Goal: Task Accomplishment & Management: Manage account settings

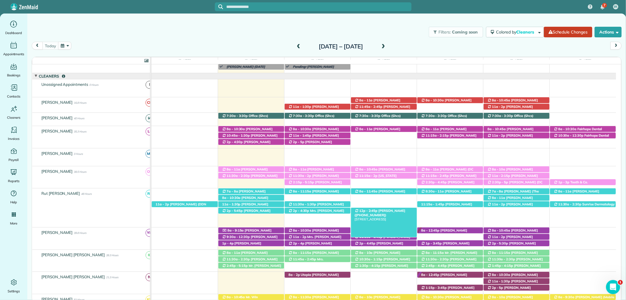
scroll to position [98, 0]
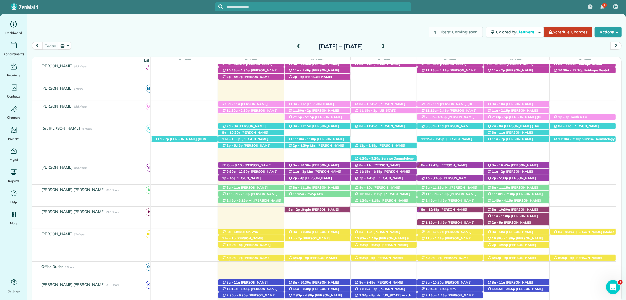
drag, startPoint x: 321, startPoint y: 9, endPoint x: 315, endPoint y: 8, distance: 6.4
click at [320, 9] on div at bounding box center [313, 6] width 197 height 9
click at [310, 6] on input "text" at bounding box center [318, 7] width 185 height 4
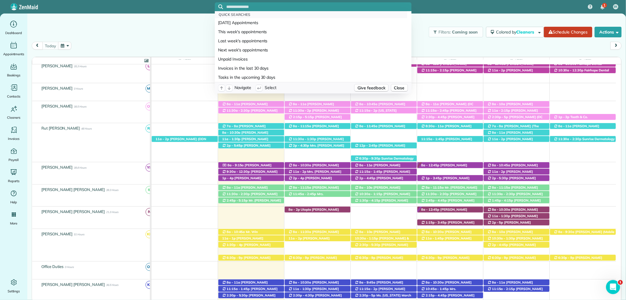
click at [310, 6] on input "text" at bounding box center [318, 7] width 185 height 4
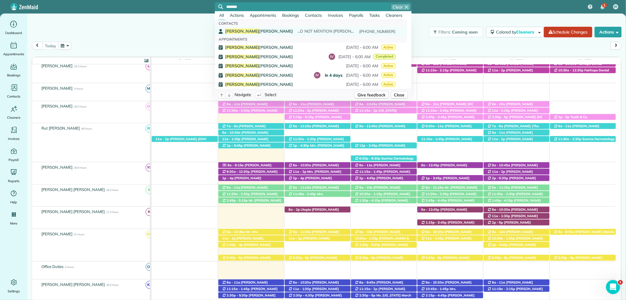
type input "*******"
click at [242, 27] on link "Winston Jones ...O NOT MENTION DEBBIE CLARK TO WINSTON JONES (251) 463-5181" at bounding box center [311, 31] width 192 height 9
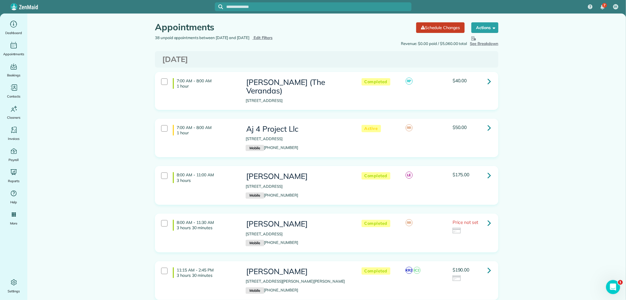
click at [280, 35] on div "38 unpaid appointments between 10/03/2025 and 10/06/2025 Hide Filters Edit Filt…" at bounding box center [239, 38] width 176 height 6
click at [273, 37] on span "Edit Filters" at bounding box center [262, 37] width 19 height 5
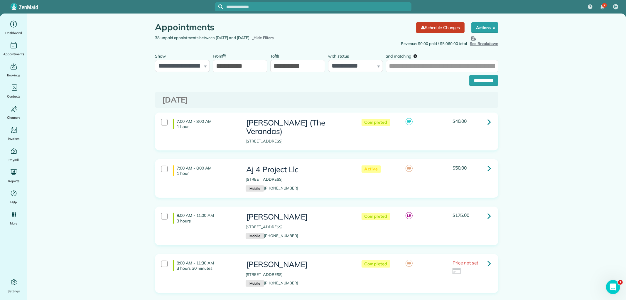
click at [237, 65] on input "**********" at bounding box center [240, 66] width 55 height 12
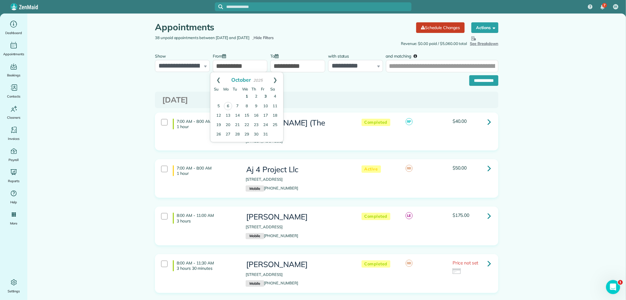
click at [246, 96] on link "1" at bounding box center [246, 96] width 9 height 9
type input "**********"
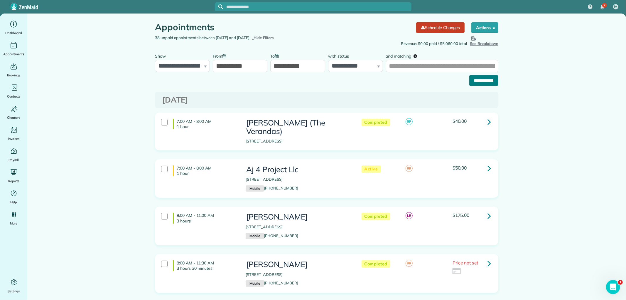
click at [469, 84] on input "**********" at bounding box center [483, 80] width 29 height 11
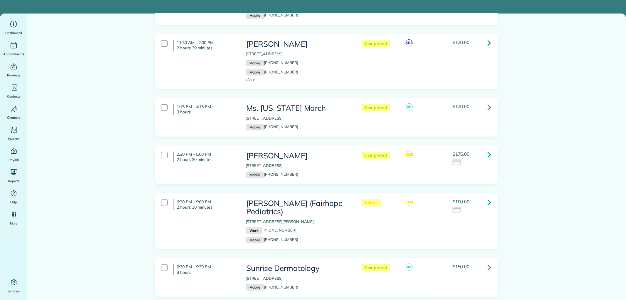
click at [483, 107] on link at bounding box center [489, 107] width 12 height 12
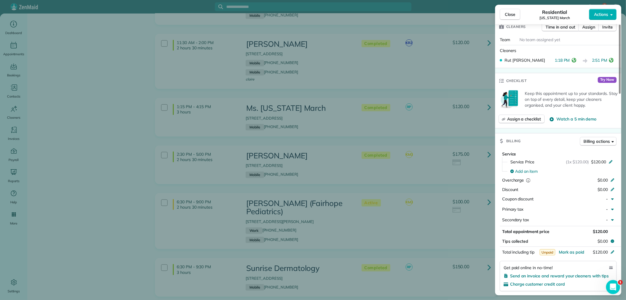
scroll to position [293, 0]
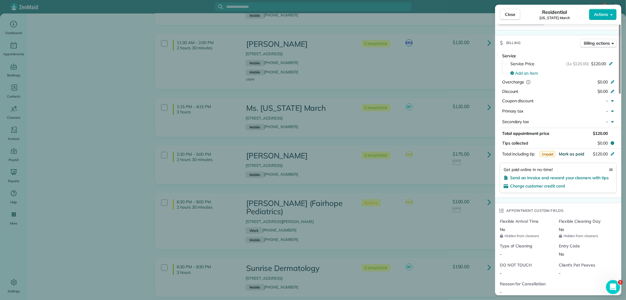
click at [574, 152] on span "Mark as paid" at bounding box center [572, 153] width 26 height 5
click at [516, 11] on button "Close" at bounding box center [510, 14] width 21 height 11
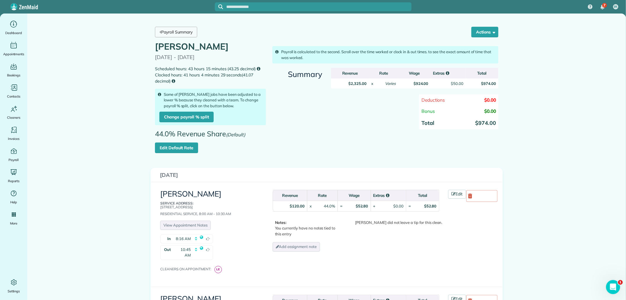
click at [160, 30] on link "Payroll Summary" at bounding box center [176, 32] width 42 height 11
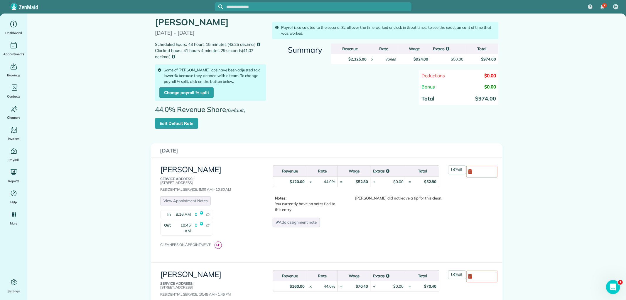
scroll to position [60, 0]
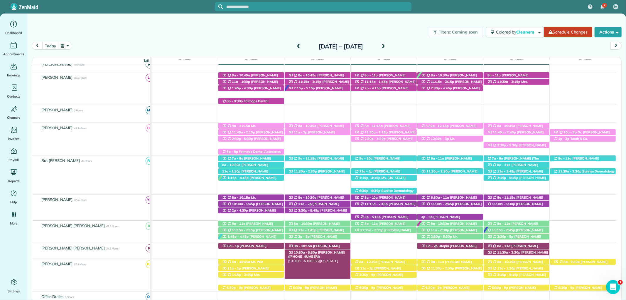
click at [310, 254] on span "10:30a - 3:30p" at bounding box center [305, 252] width 24 height 4
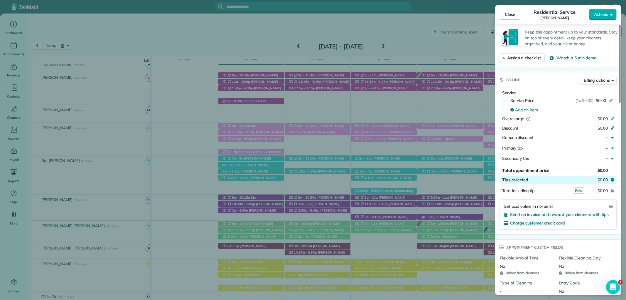
scroll to position [293, 0]
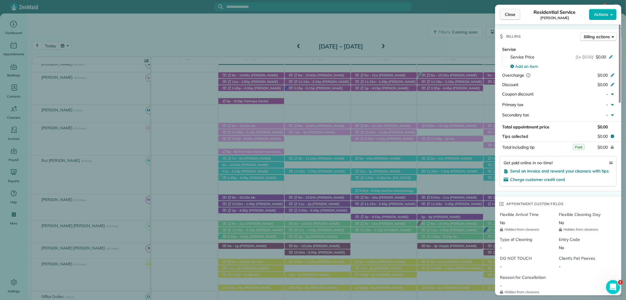
click at [507, 10] on button "Close" at bounding box center [510, 14] width 21 height 11
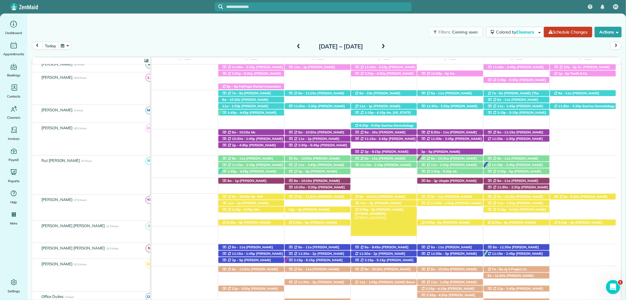
scroll to position [181, 0]
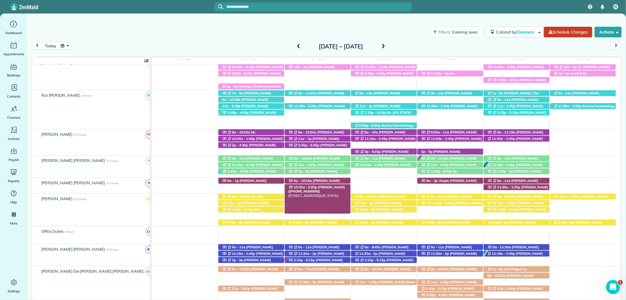
click at [319, 188] on span "Eliana Joines (+12518957185)" at bounding box center [316, 189] width 57 height 8
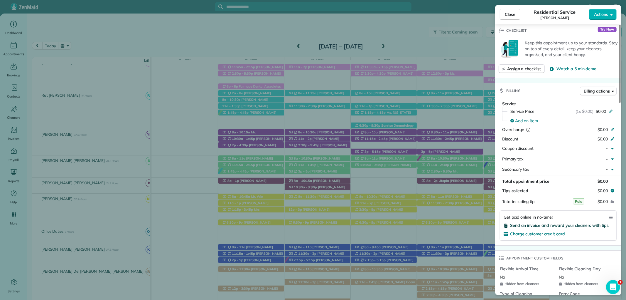
scroll to position [293, 0]
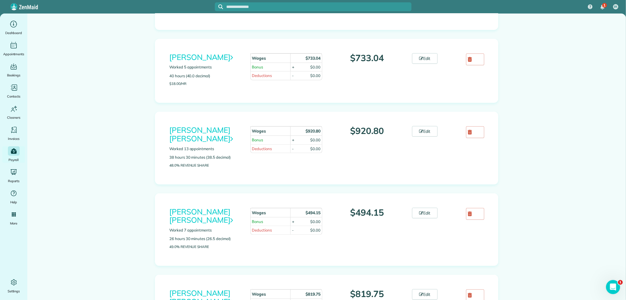
scroll to position [195, 0]
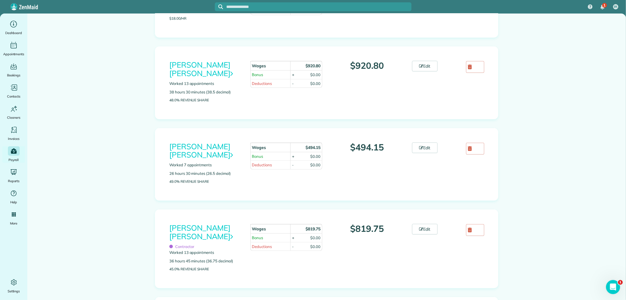
click at [420, 133] on div "Irma Ester Chavarria Vasquez Worked 7 appointments 26 hours 30 minutes (26.5 de…" at bounding box center [326, 164] width 343 height 72
click at [424, 142] on link "Edit" at bounding box center [425, 147] width 26 height 11
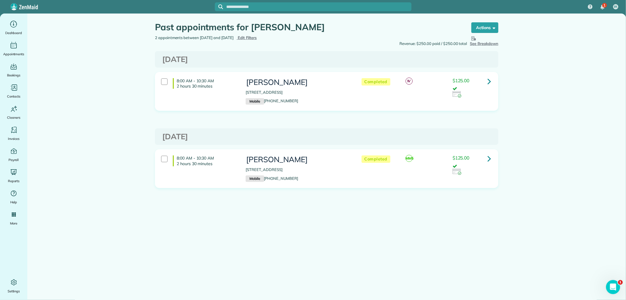
click at [454, 13] on div "1 IA" at bounding box center [313, 6] width 626 height 13
click at [257, 36] on span "Edit Filters" at bounding box center [247, 37] width 19 height 5
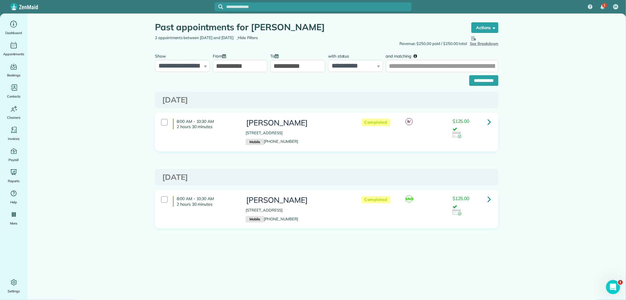
click at [230, 65] on input "**********" at bounding box center [240, 66] width 55 height 12
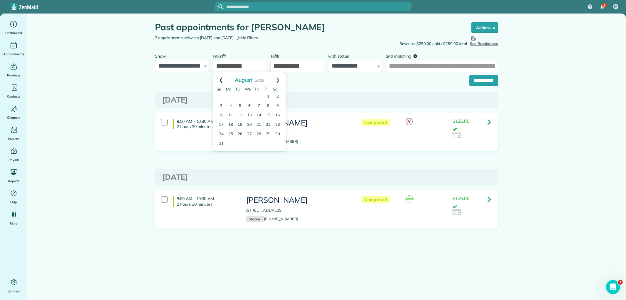
click at [218, 80] on link "Prev" at bounding box center [221, 79] width 16 height 15
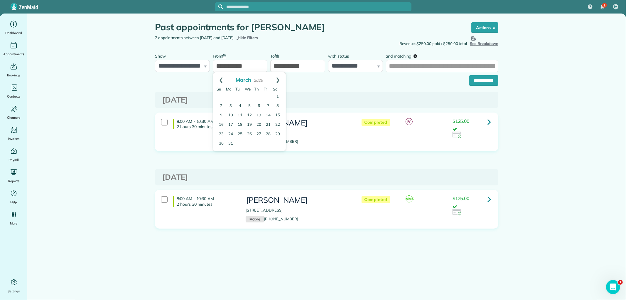
click at [218, 80] on link "Prev" at bounding box center [221, 79] width 16 height 15
click at [250, 97] on link "1" at bounding box center [249, 96] width 9 height 9
type input "**********"
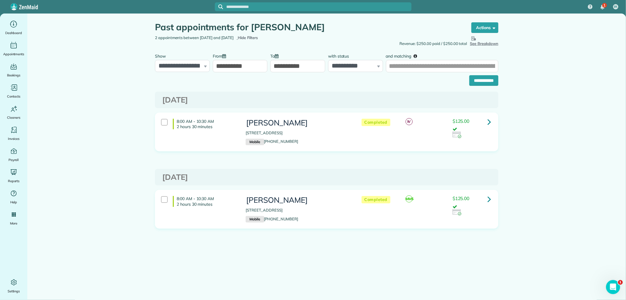
drag, startPoint x: 313, startPoint y: 29, endPoint x: 252, endPoint y: 30, distance: 61.3
click at [252, 30] on h1 "Past appointments for Winston Jones" at bounding box center [307, 27] width 305 height 10
copy h1 "[PERSON_NAME]"
click at [398, 65] on input "and matching" at bounding box center [442, 66] width 112 height 12
paste input "**********"
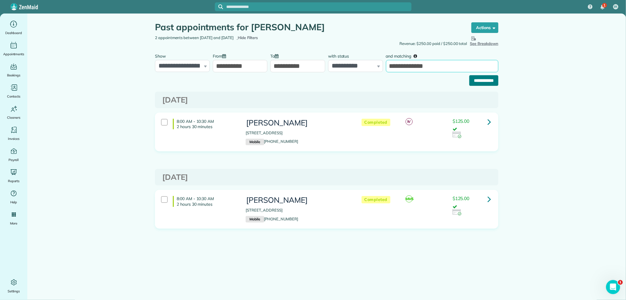
type input "**********"
click at [476, 82] on input "**********" at bounding box center [483, 80] width 29 height 11
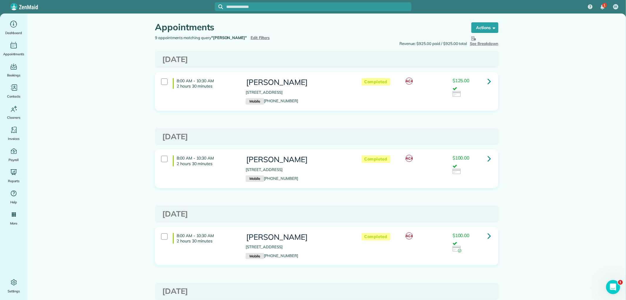
click at [488, 158] on icon at bounding box center [489, 158] width 4 height 10
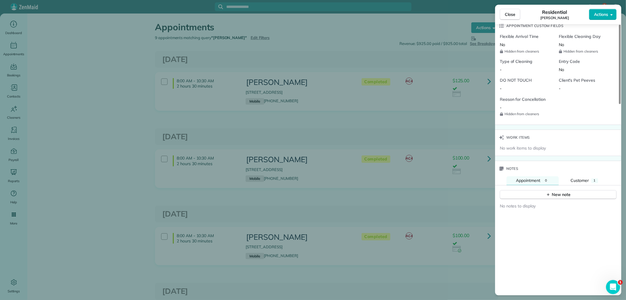
scroll to position [521, 0]
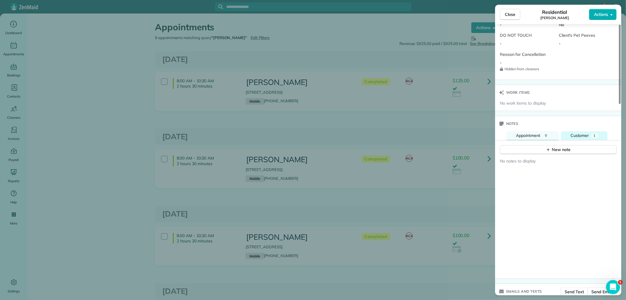
click at [587, 137] on span "Customer" at bounding box center [579, 135] width 18 height 5
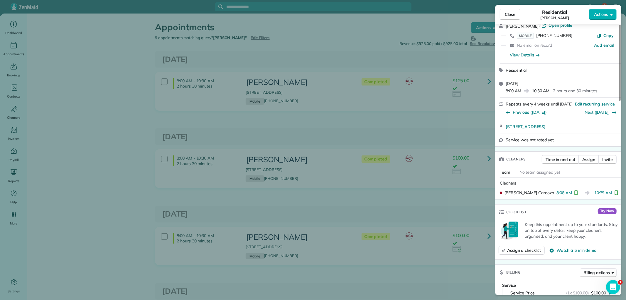
scroll to position [0, 0]
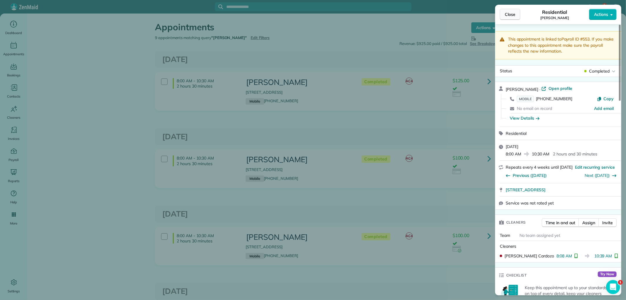
click at [508, 16] on span "Close" at bounding box center [510, 14] width 11 height 6
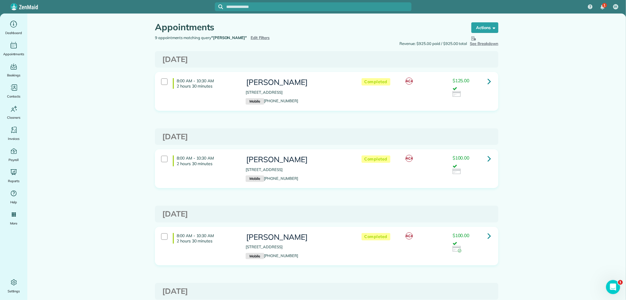
drag, startPoint x: 251, startPoint y: 37, endPoint x: 257, endPoint y: 40, distance: 6.2
click at [251, 37] on span "Edit Filters" at bounding box center [260, 37] width 19 height 5
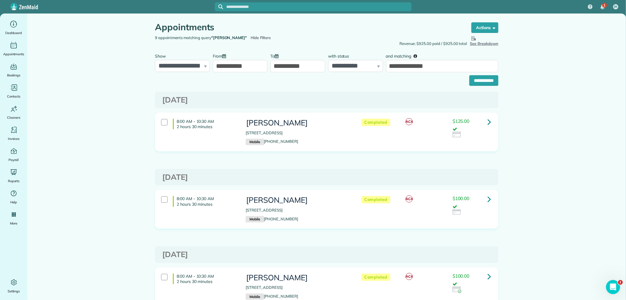
click at [229, 63] on input "**********" at bounding box center [240, 66] width 55 height 12
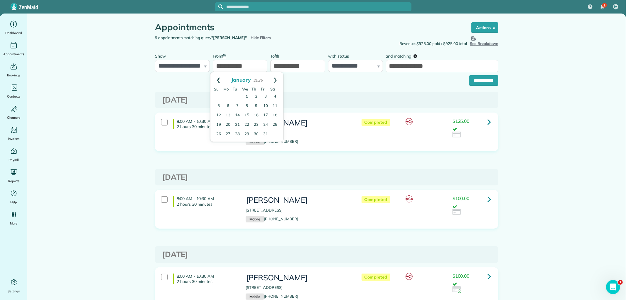
click at [215, 77] on link "Prev" at bounding box center [218, 79] width 16 height 15
click at [217, 78] on link "Prev" at bounding box center [218, 79] width 16 height 15
click at [255, 94] on link "1" at bounding box center [255, 96] width 9 height 9
type input "**********"
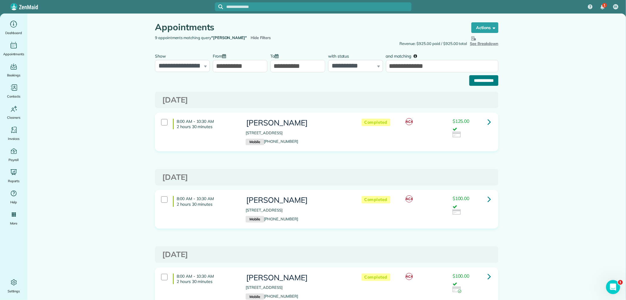
click at [471, 80] on input "**********" at bounding box center [483, 80] width 29 height 11
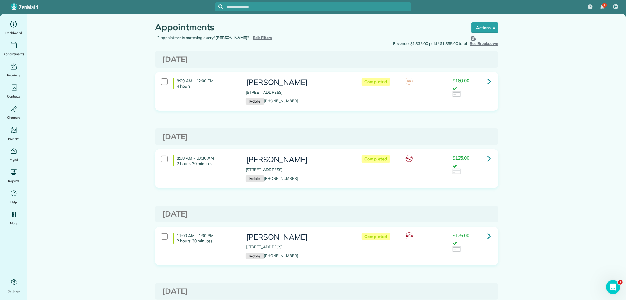
click at [487, 80] on icon at bounding box center [489, 81] width 4 height 10
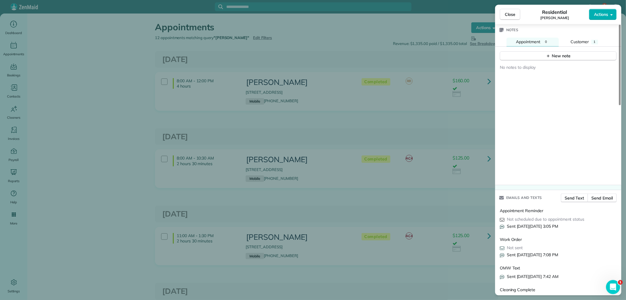
scroll to position [619, 0]
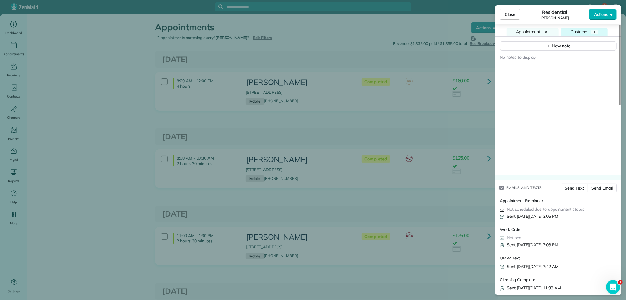
click at [582, 34] on div "Customer" at bounding box center [579, 32] width 18 height 6
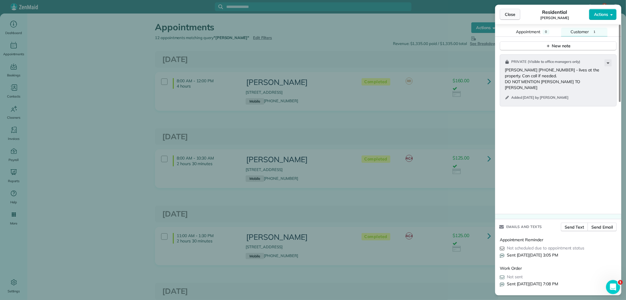
click at [511, 14] on span "Close" at bounding box center [510, 14] width 11 height 6
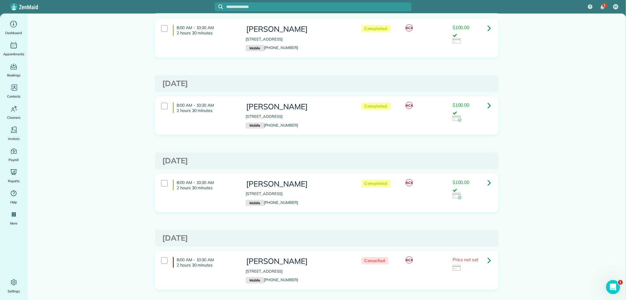
scroll to position [367, 0]
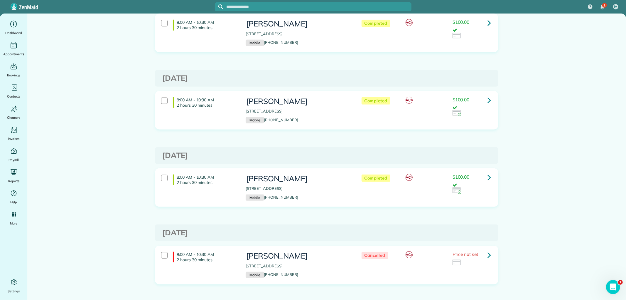
click at [604, 137] on main "Appointments the List View [2 min] Schedule Changes Actions Create Appointment …" at bounding box center [326, 141] width 598 height 991
click at [487, 177] on icon at bounding box center [489, 177] width 4 height 10
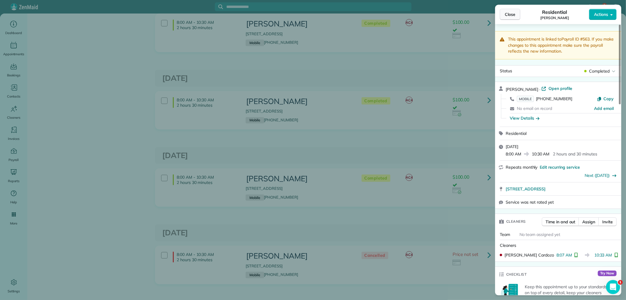
click at [507, 13] on span "Close" at bounding box center [510, 14] width 11 height 6
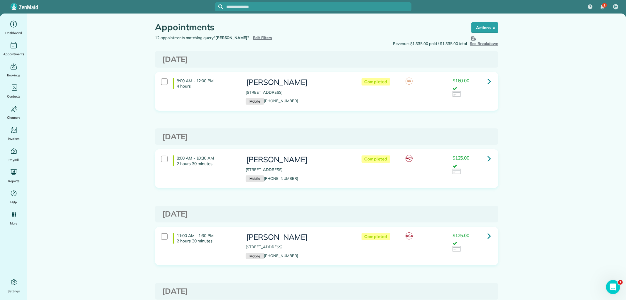
click at [253, 38] on span "Edit Filters" at bounding box center [262, 37] width 19 height 5
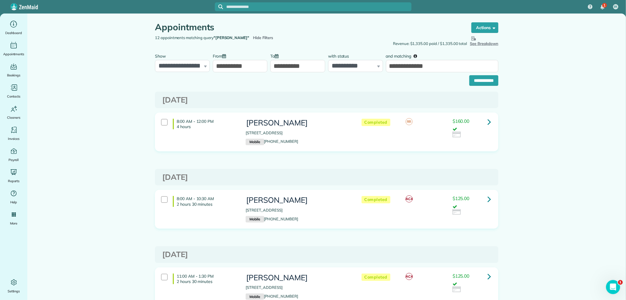
click at [236, 68] on input "**********" at bounding box center [240, 66] width 55 height 12
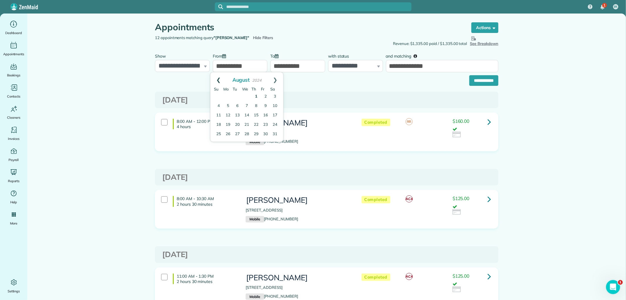
click at [221, 79] on link "Prev" at bounding box center [218, 79] width 16 height 15
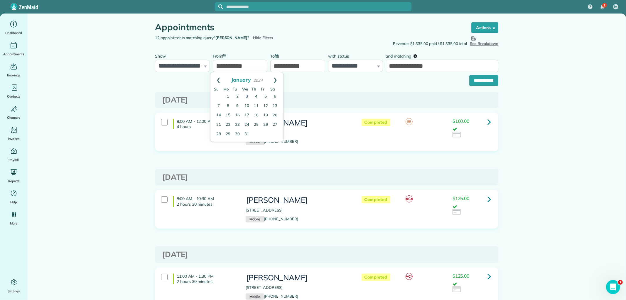
drag, startPoint x: 248, startPoint y: 96, endPoint x: 331, endPoint y: 89, distance: 82.7
click at [248, 95] on link "3" at bounding box center [246, 96] width 9 height 9
type input "**********"
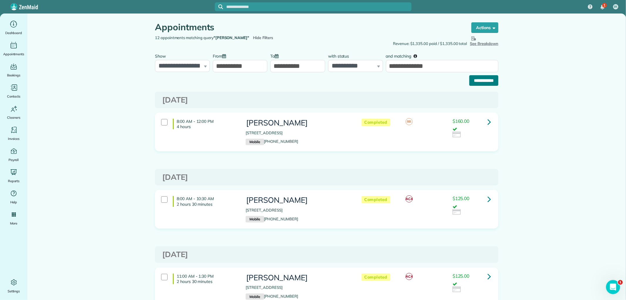
click at [490, 81] on input "**********" at bounding box center [483, 80] width 29 height 11
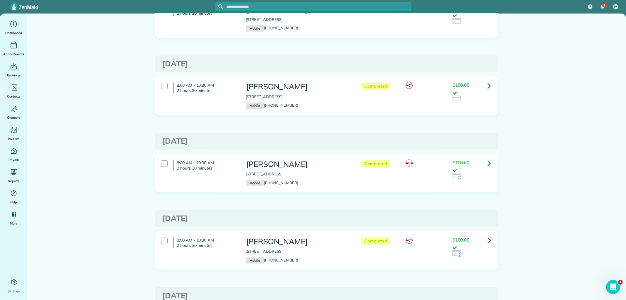
scroll to position [293, 0]
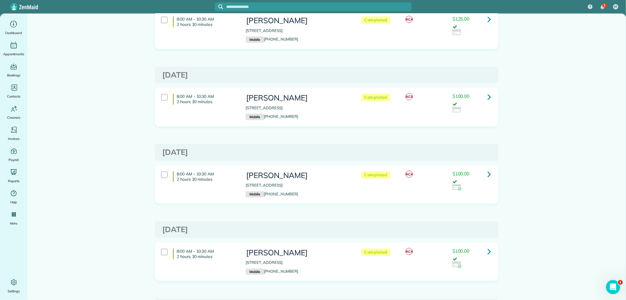
drag, startPoint x: 550, startPoint y: 80, endPoint x: 366, endPoint y: 49, distance: 187.4
click at [550, 80] on main "Appointments the List View [2 min] Schedule Changes Actions Create Appointment …" at bounding box center [326, 215] width 598 height 991
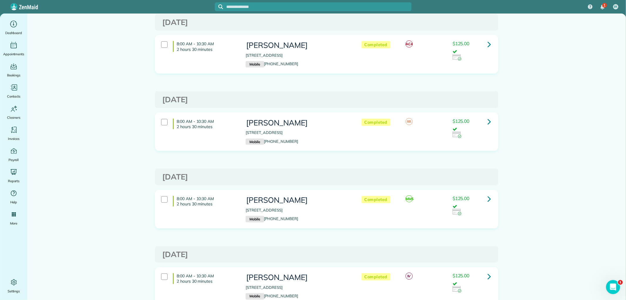
scroll to position [693, 0]
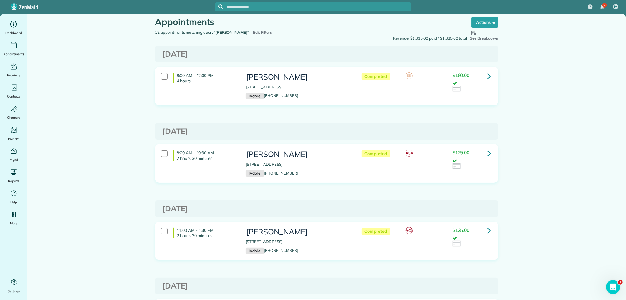
scroll to position [0, 0]
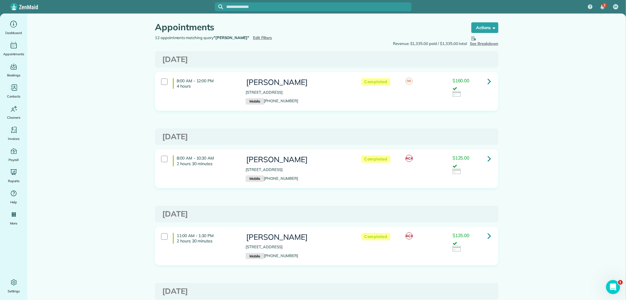
click at [253, 36] on span "Edit Filters" at bounding box center [262, 37] width 19 height 5
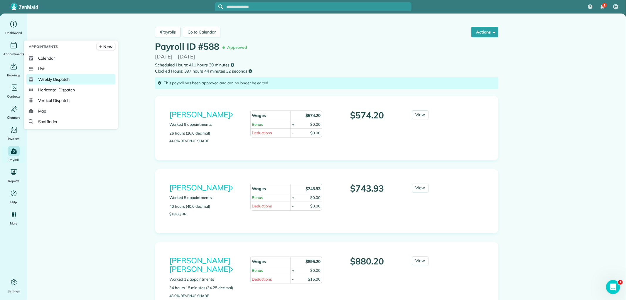
click at [55, 78] on span "Weekly Dispatch" at bounding box center [53, 79] width 31 height 6
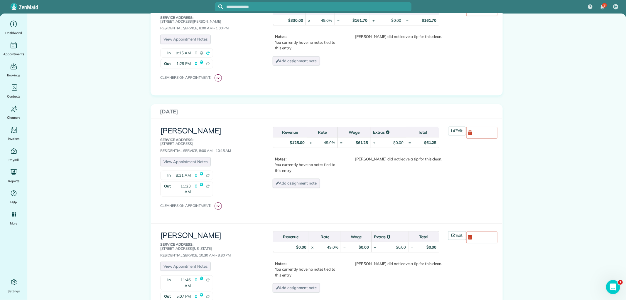
scroll to position [554, 0]
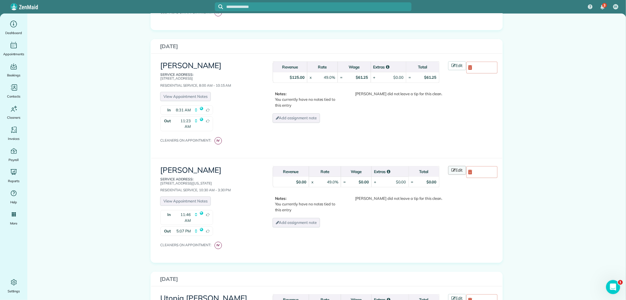
click at [454, 166] on link "Edit" at bounding box center [457, 170] width 18 height 9
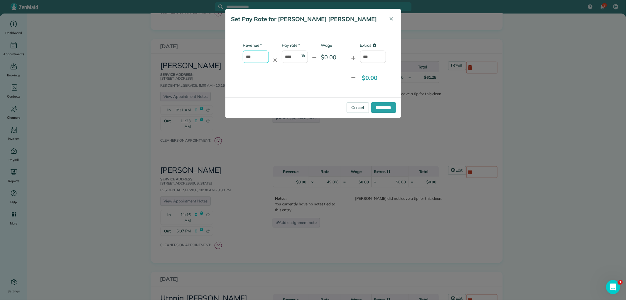
click at [249, 57] on input "***" at bounding box center [256, 56] width 26 height 12
click at [245, 57] on input "***" at bounding box center [256, 56] width 26 height 12
type input "*****"
click at [378, 105] on input "**********" at bounding box center [383, 107] width 25 height 11
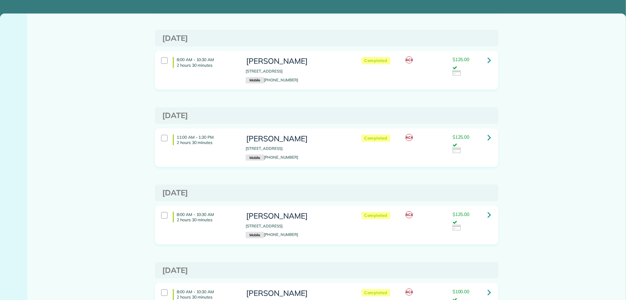
scroll to position [319, 0]
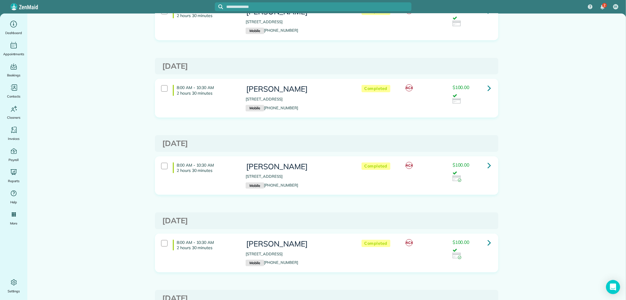
scroll to position [52, 0]
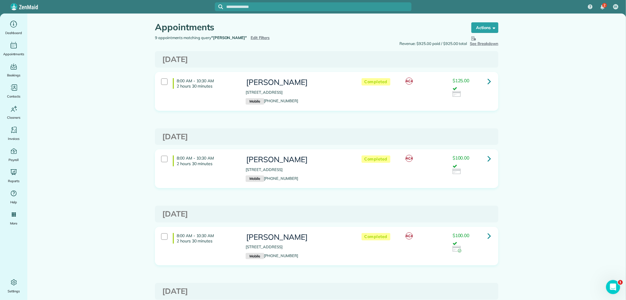
click at [272, 9] on div at bounding box center [318, 7] width 185 height 6
click at [253, 34] on div "Appointments" at bounding box center [307, 28] width 305 height 13
click at [253, 37] on span "Edit Filters" at bounding box center [260, 37] width 19 height 5
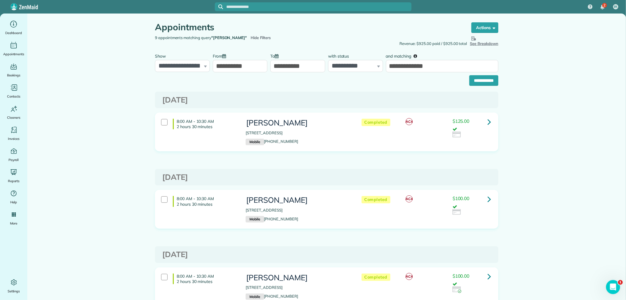
click at [300, 65] on input "**********" at bounding box center [297, 66] width 55 height 12
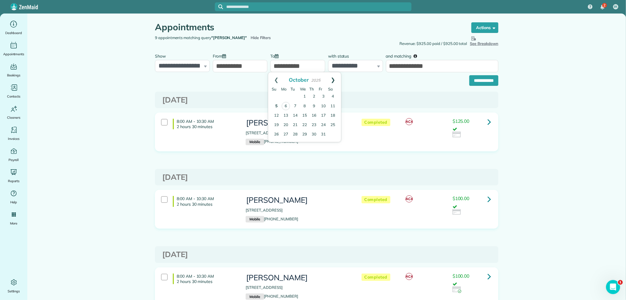
click at [331, 78] on link "Next" at bounding box center [333, 79] width 16 height 15
click at [277, 76] on link "Prev" at bounding box center [276, 79] width 16 height 15
drag, startPoint x: 303, startPoint y: 122, endPoint x: 310, endPoint y: 118, distance: 7.5
click at [303, 122] on link "19" at bounding box center [304, 124] width 9 height 9
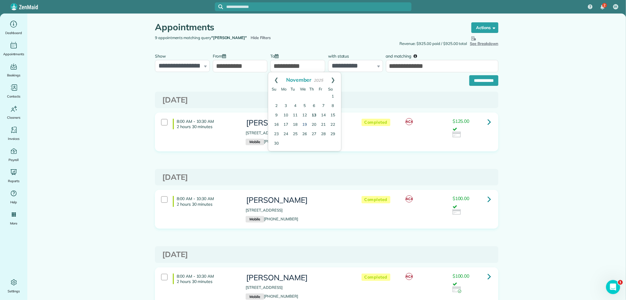
type input "**********"
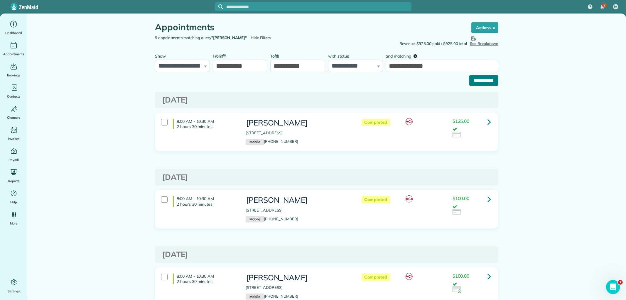
click at [478, 77] on input "**********" at bounding box center [483, 80] width 29 height 11
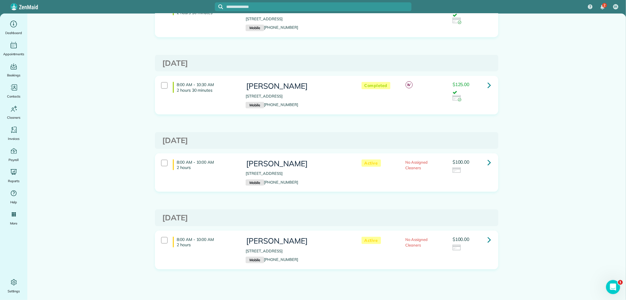
click at [490, 162] on link at bounding box center [489, 162] width 12 height 12
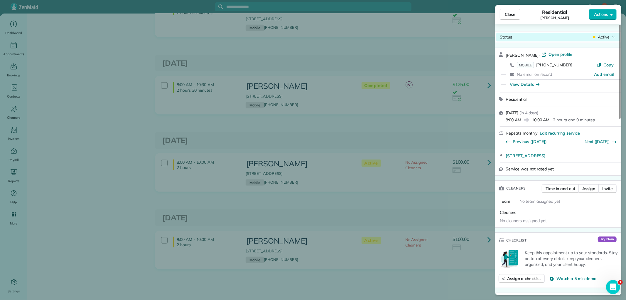
click at [609, 37] on span "Active" at bounding box center [604, 37] width 12 height 6
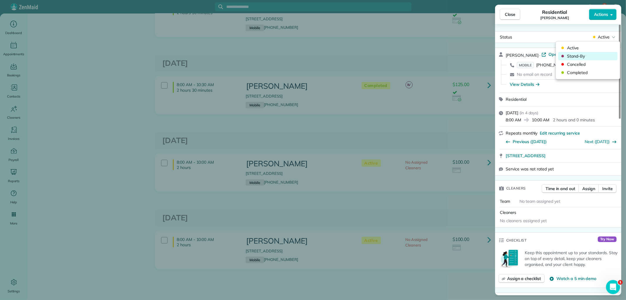
click at [578, 57] on span "Stand-By" at bounding box center [591, 56] width 49 height 6
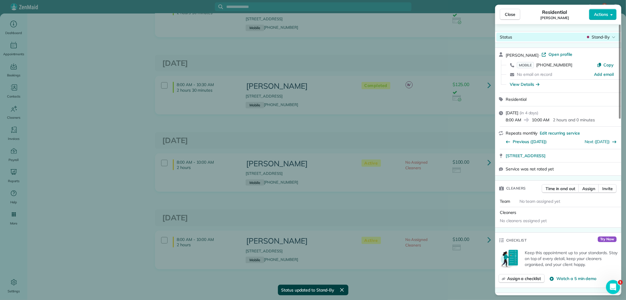
click at [606, 37] on span "Stand-By" at bounding box center [600, 37] width 18 height 6
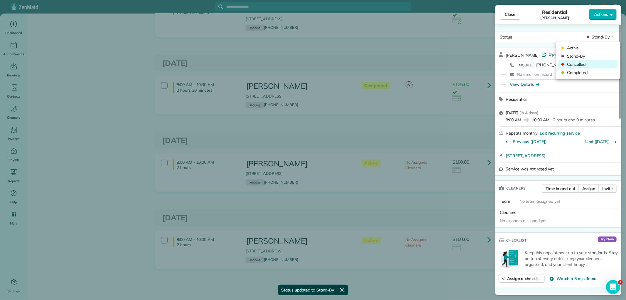
click at [585, 62] on span "Cancelled" at bounding box center [591, 64] width 49 height 6
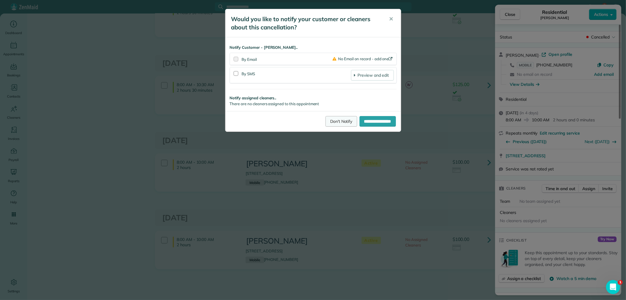
click at [337, 121] on link "Don't Notify" at bounding box center [341, 121] width 32 height 11
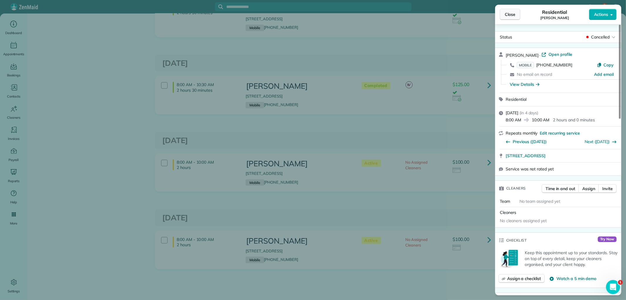
click at [511, 17] on span "Close" at bounding box center [510, 14] width 11 height 6
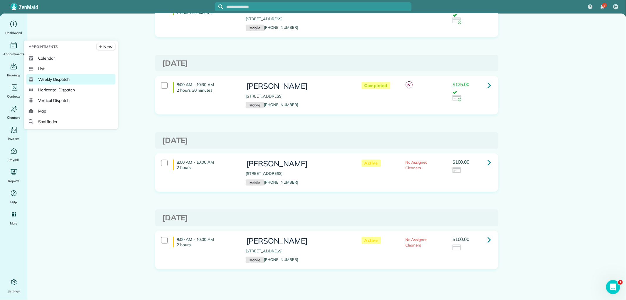
click at [68, 82] on link "Weekly Dispatch" at bounding box center [70, 79] width 89 height 11
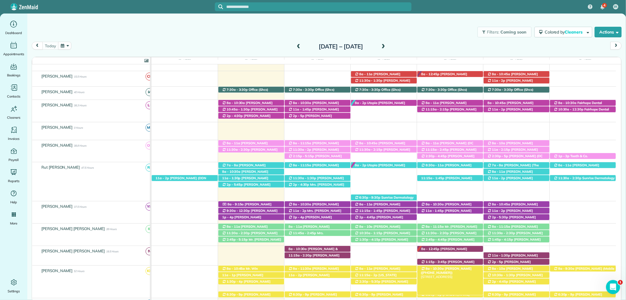
scroll to position [130, 0]
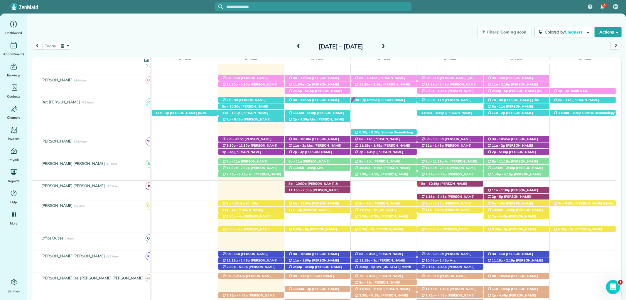
click at [315, 9] on input "text" at bounding box center [318, 7] width 185 height 4
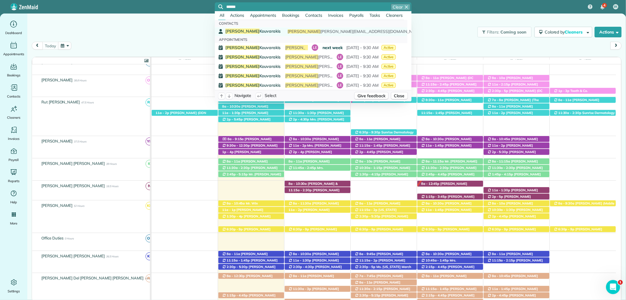
type input "******"
click at [261, 29] on span "Rhenda Kouvarakis" at bounding box center [252, 30] width 55 height 5
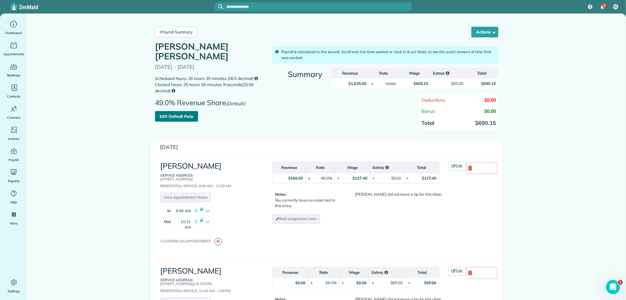
click at [177, 116] on link "Edit Default Rate" at bounding box center [176, 116] width 43 height 11
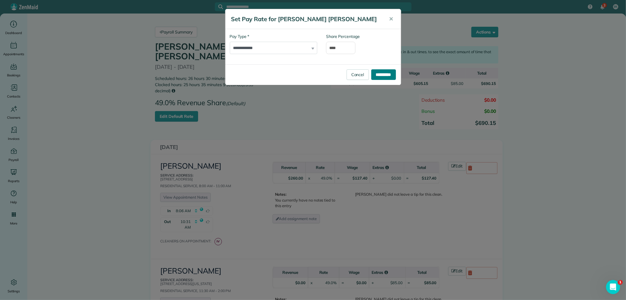
click at [380, 75] on input "**********" at bounding box center [383, 74] width 25 height 11
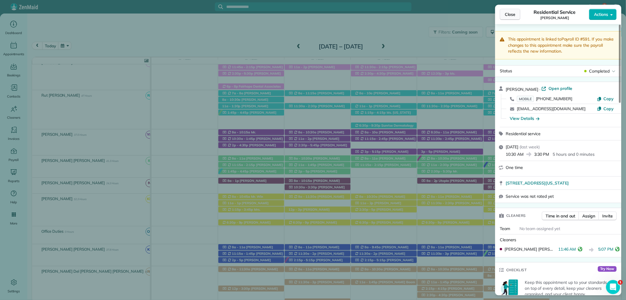
scroll to position [293, 0]
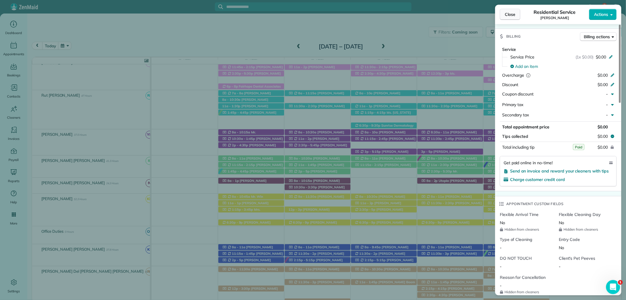
click at [508, 12] on span "Close" at bounding box center [510, 14] width 11 height 6
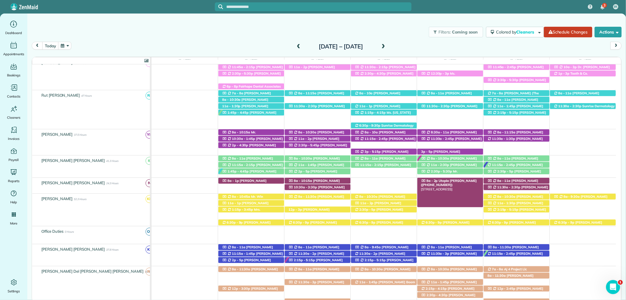
click at [465, 180] on div "8a - 2p Utopia [PERSON_NAME] ([PHONE_NUMBER]) [STREET_ADDRESS]" at bounding box center [450, 180] width 66 height 6
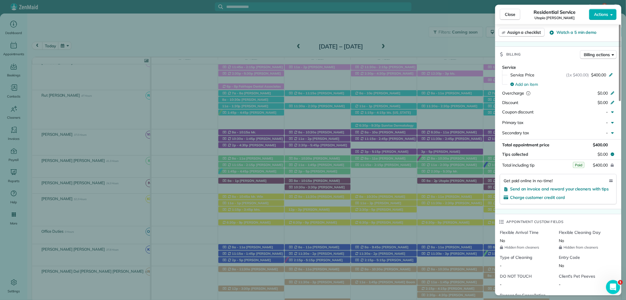
scroll to position [293, 0]
click at [512, 16] on span "Close" at bounding box center [510, 14] width 11 height 6
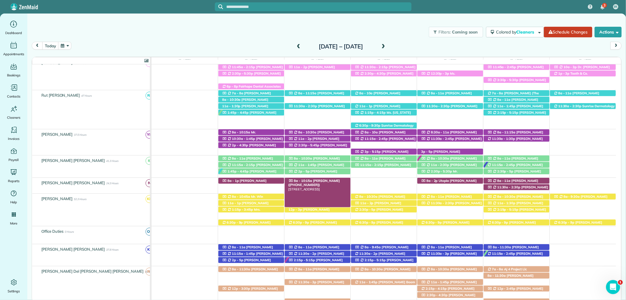
click at [334, 180] on span "Mrs. Evelyn Fusaiotti (+12515339455)" at bounding box center [314, 182] width 52 height 8
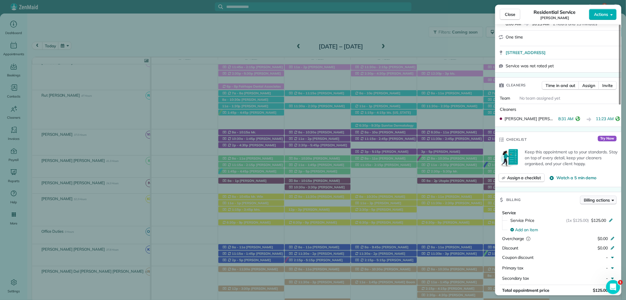
scroll to position [261, 0]
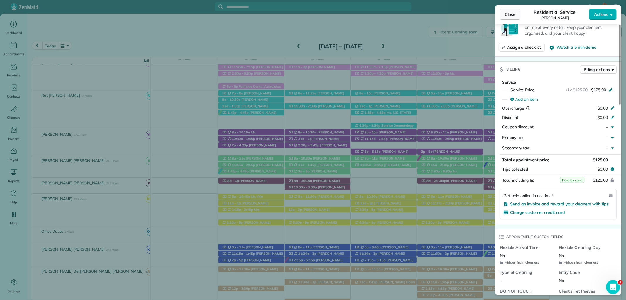
click at [509, 14] on span "Close" at bounding box center [510, 14] width 11 height 6
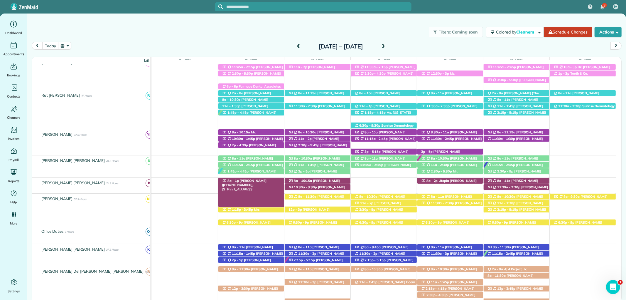
click at [266, 180] on span "Dee Bauer (+19857749563)" at bounding box center [244, 182] width 45 height 8
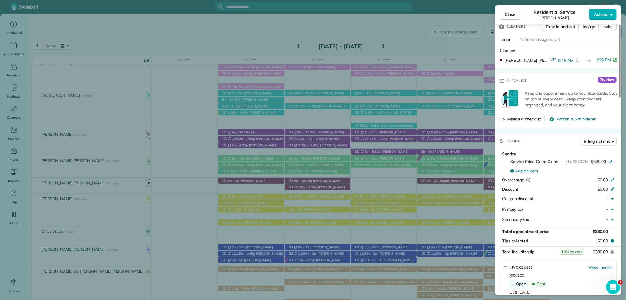
scroll to position [195, 0]
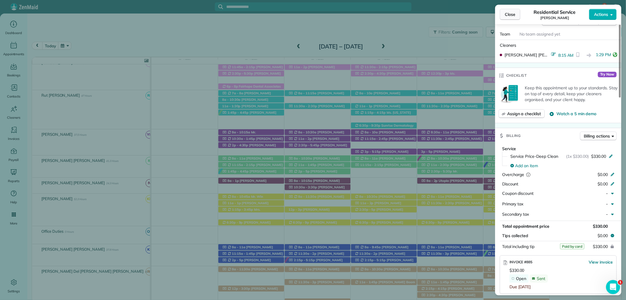
click at [505, 13] on span "Close" at bounding box center [510, 14] width 11 height 6
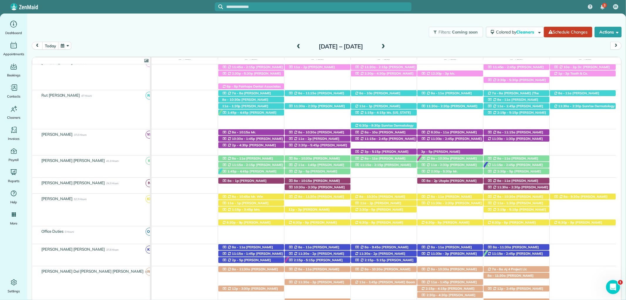
click at [295, 48] on span at bounding box center [298, 46] width 6 height 5
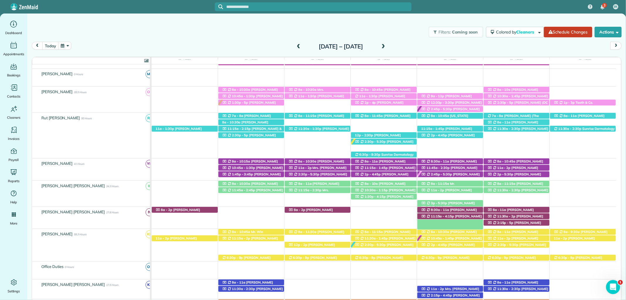
scroll to position [142, 0]
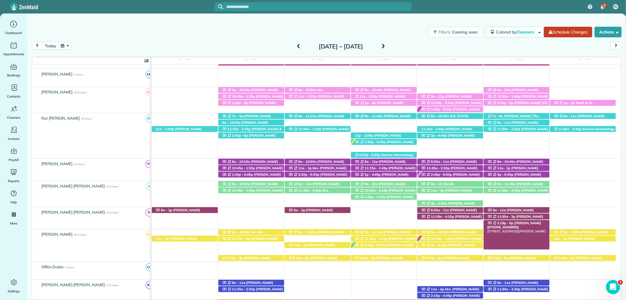
click at [527, 221] on span "[PERSON_NAME] ([PHONE_NUMBER])" at bounding box center [514, 225] width 54 height 8
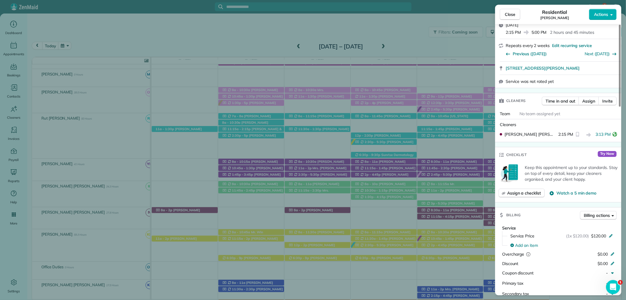
scroll to position [187, 0]
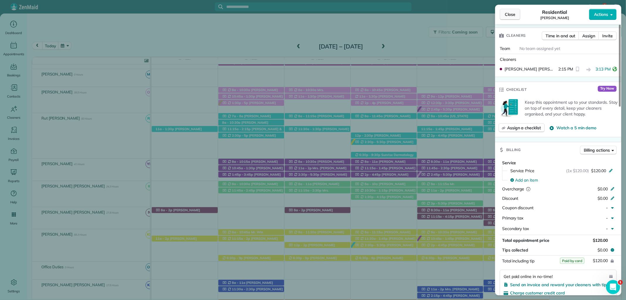
click at [510, 12] on span "Close" at bounding box center [510, 14] width 11 height 6
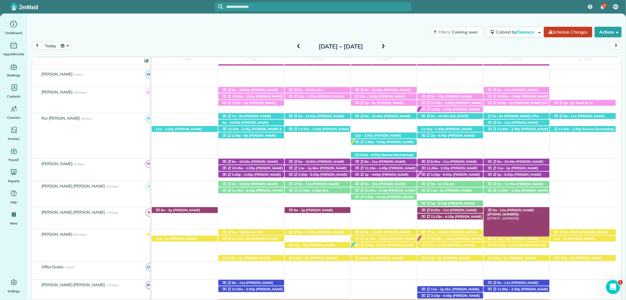
click at [526, 209] on span "[PERSON_NAME] ([PHONE_NUMBER])" at bounding box center [510, 212] width 47 height 8
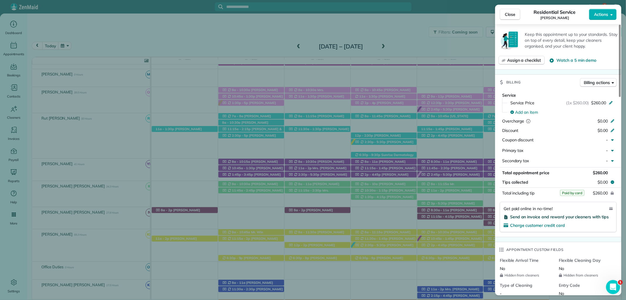
scroll to position [261, 0]
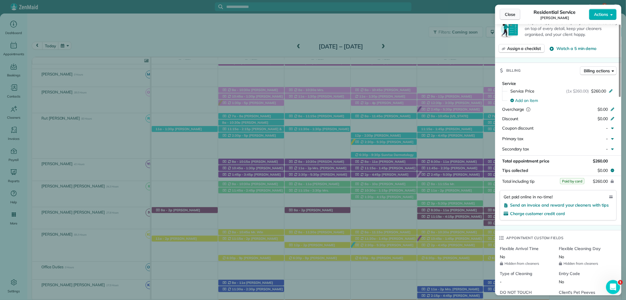
click at [509, 12] on span "Close" at bounding box center [510, 14] width 11 height 6
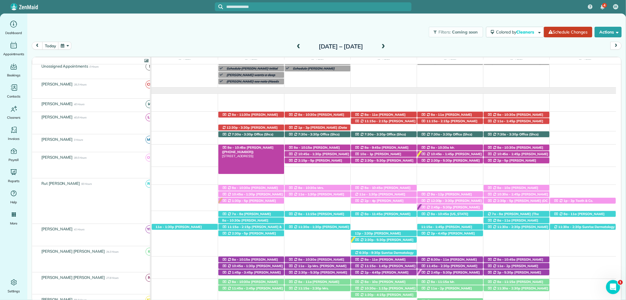
scroll to position [44, 0]
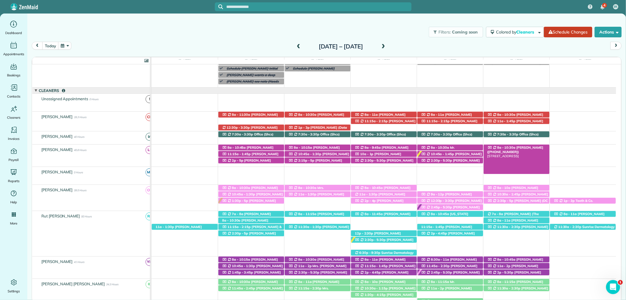
click at [535, 147] on span "Harry Keyman (+12514060733)" at bounding box center [515, 149] width 56 height 8
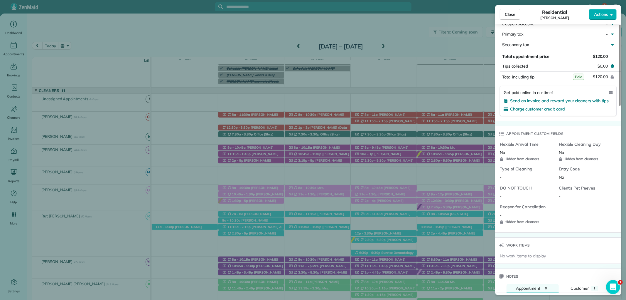
scroll to position [307, 0]
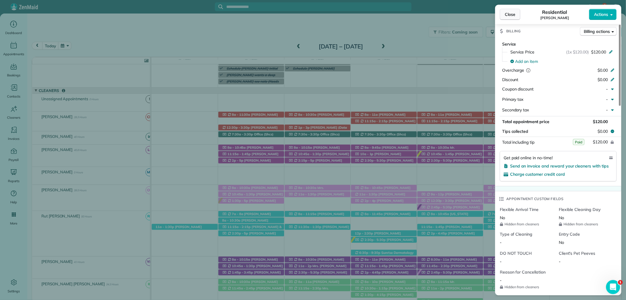
click at [507, 12] on span "Close" at bounding box center [510, 14] width 11 height 6
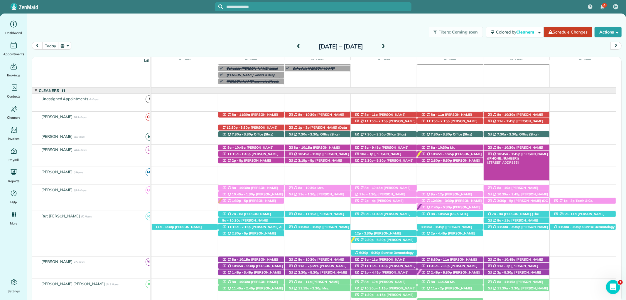
click at [530, 154] on span "Mrs. Wanda Winfree (+12519287906)" at bounding box center [517, 156] width 61 height 8
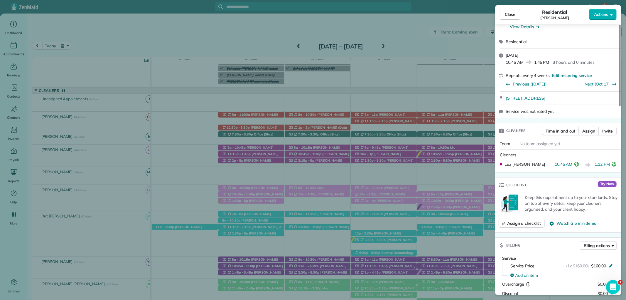
scroll to position [163, 0]
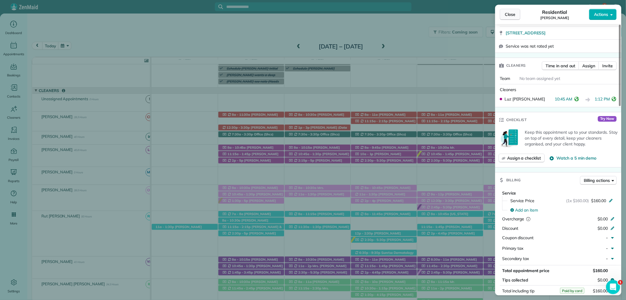
click at [505, 13] on span "Close" at bounding box center [510, 14] width 11 height 6
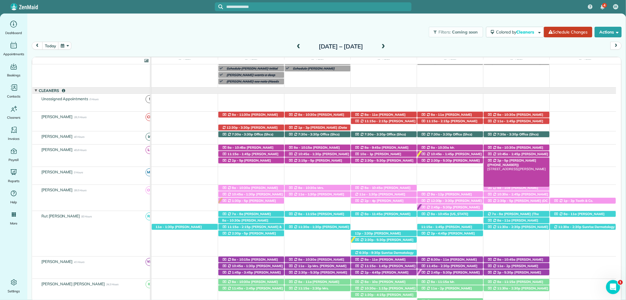
click at [519, 163] on div "2p - 5p Lisa Mavar (+12515500269) 31755 Rhett Circle - Spanish Fort, AL, 36527" at bounding box center [516, 160] width 66 height 6
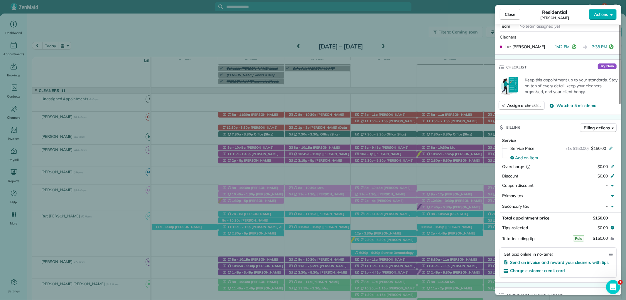
scroll to position [261, 0]
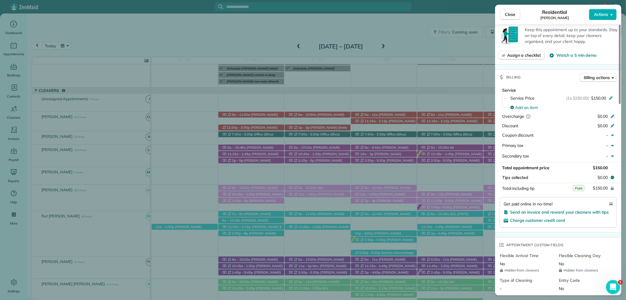
drag, startPoint x: 510, startPoint y: 16, endPoint x: 450, endPoint y: 1, distance: 61.3
click at [510, 15] on span "Close" at bounding box center [510, 14] width 11 height 6
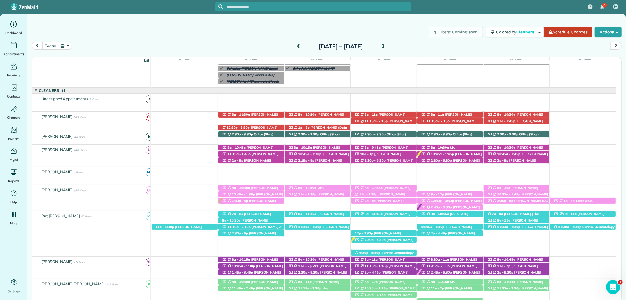
click at [386, 44] on span at bounding box center [383, 46] width 6 height 5
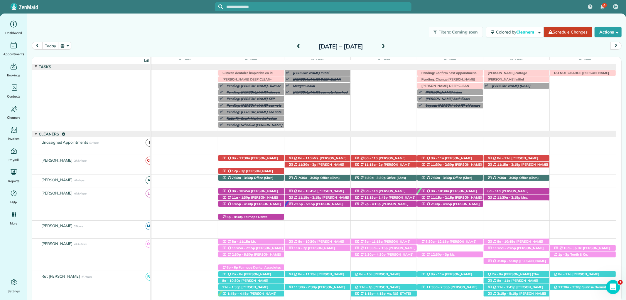
scroll to position [44, 0]
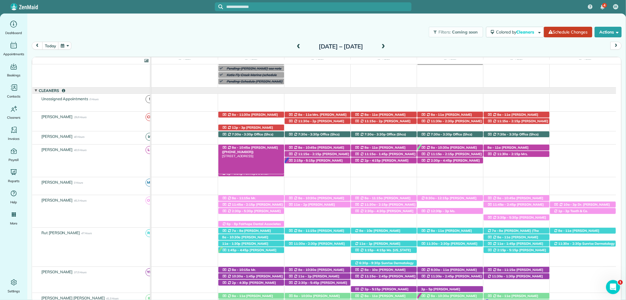
click at [269, 148] on span "[PERSON_NAME] ([PHONE_NUMBER])" at bounding box center [250, 149] width 56 height 8
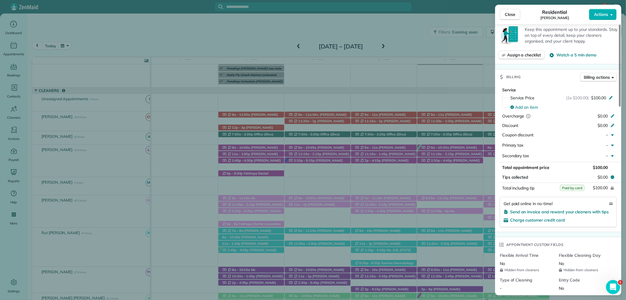
scroll to position [261, 0]
click at [506, 9] on button "Close" at bounding box center [510, 14] width 21 height 11
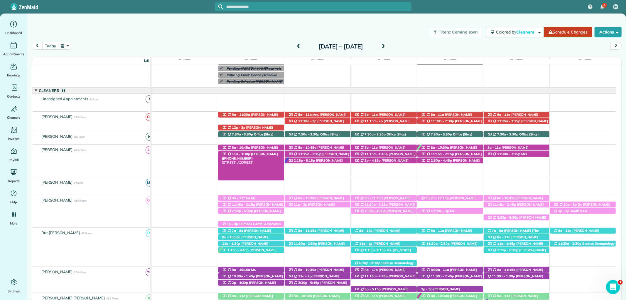
click at [257, 155] on span "[PERSON_NAME] ([PHONE_NUMBER])" at bounding box center [250, 156] width 56 height 8
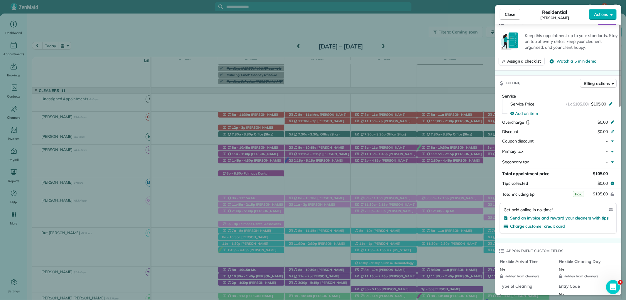
scroll to position [261, 0]
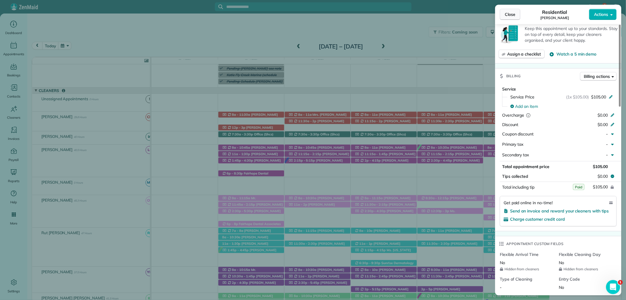
click at [511, 16] on span "Close" at bounding box center [510, 14] width 11 height 6
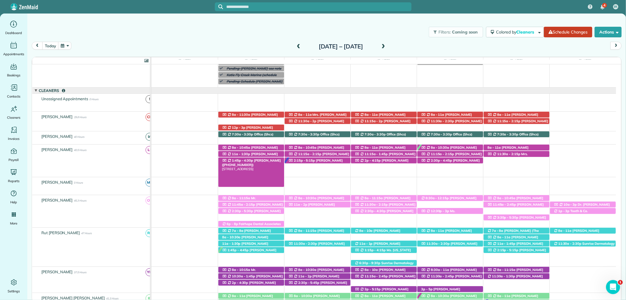
click at [262, 162] on span "[PERSON_NAME] ([PHONE_NUMBER])" at bounding box center [251, 162] width 59 height 8
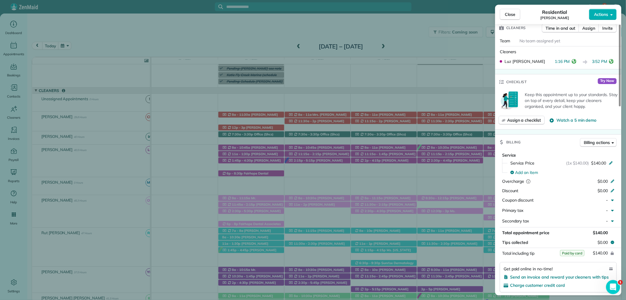
scroll to position [294, 0]
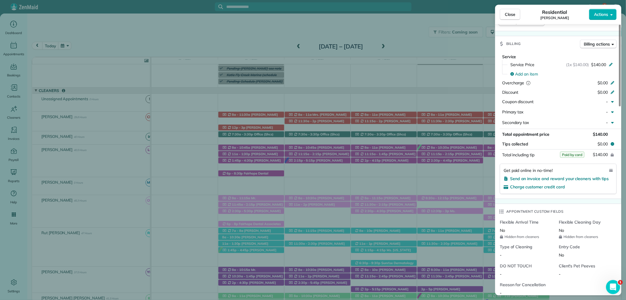
click at [505, 13] on span "Close" at bounding box center [510, 14] width 11 height 6
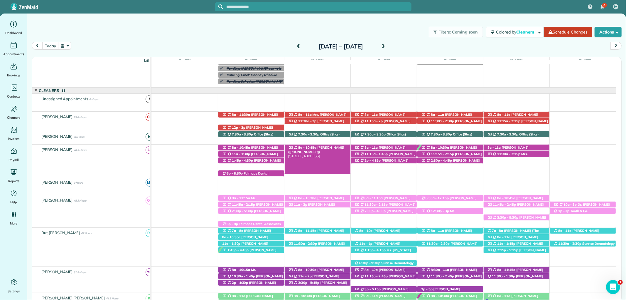
click at [315, 146] on div "8a - 10:45a Mrs. Emily Determann (+12512145428) 6792 North Winding Brook Drive …" at bounding box center [318, 147] width 66 height 6
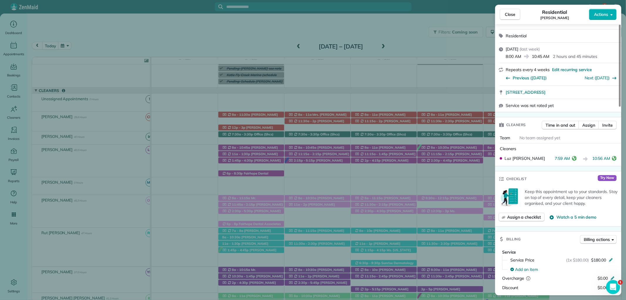
scroll to position [163, 0]
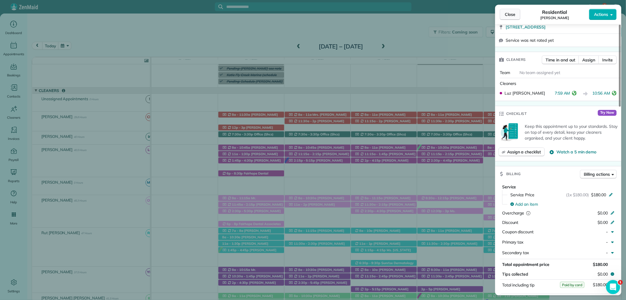
click at [503, 14] on button "Close" at bounding box center [510, 14] width 21 height 11
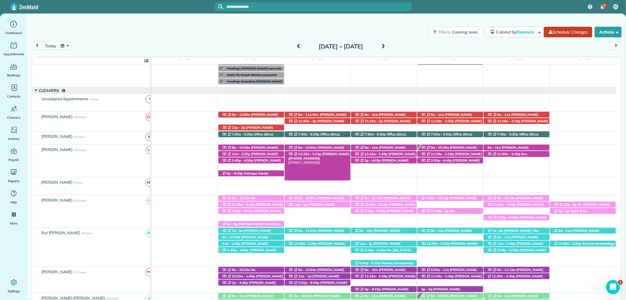
click at [330, 153] on span "[PERSON_NAME] ([PHONE_NUMBER])" at bounding box center [318, 156] width 61 height 8
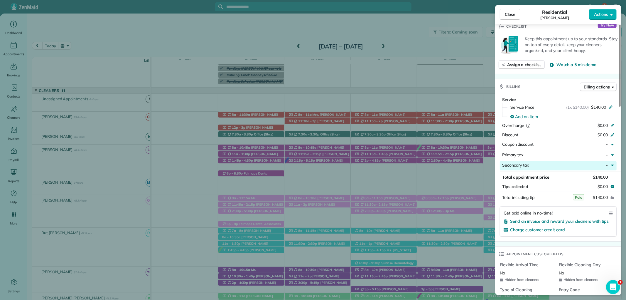
scroll to position [261, 0]
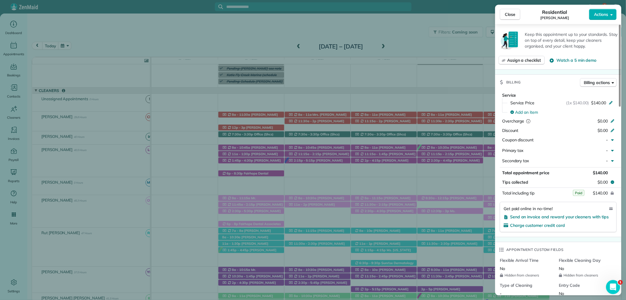
drag, startPoint x: 512, startPoint y: 13, endPoint x: 429, endPoint y: 2, distance: 84.0
click at [511, 13] on span "Close" at bounding box center [510, 14] width 11 height 6
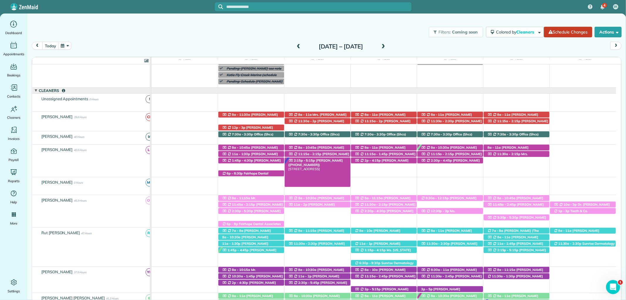
click at [327, 161] on span "[PERSON_NAME] ([PHONE_NUMBER])" at bounding box center [315, 162] width 55 height 8
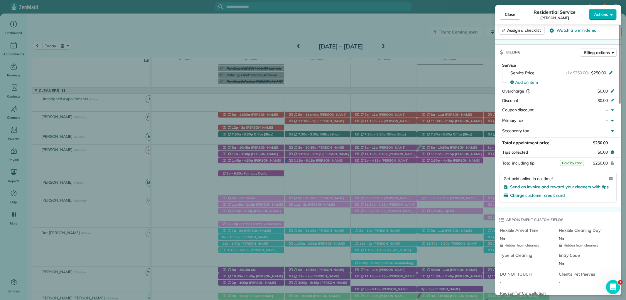
scroll to position [293, 0]
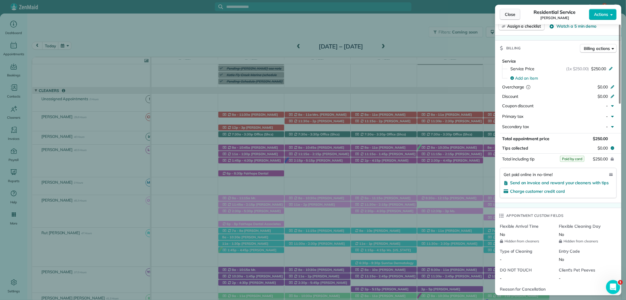
click at [514, 15] on span "Close" at bounding box center [510, 14] width 11 height 6
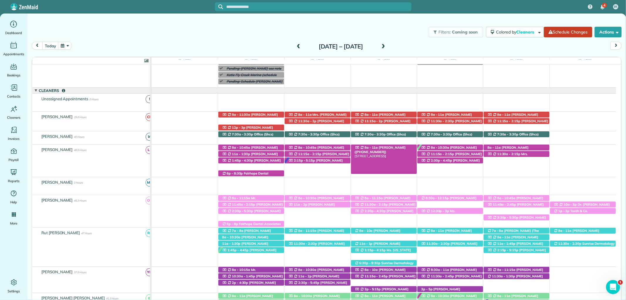
click at [386, 147] on span "[PERSON_NAME] ([PHONE_NUMBER])" at bounding box center [379, 149] width 51 height 8
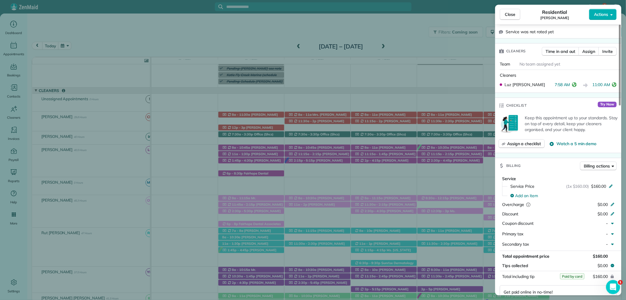
scroll to position [195, 0]
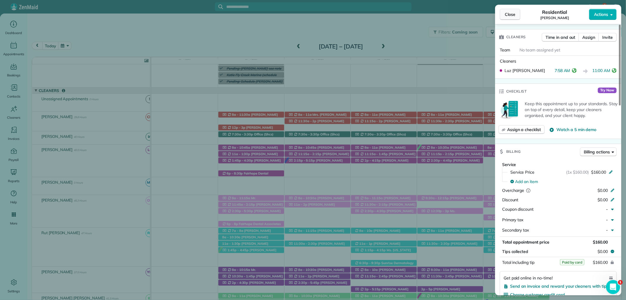
click at [505, 13] on span "Close" at bounding box center [510, 14] width 11 height 6
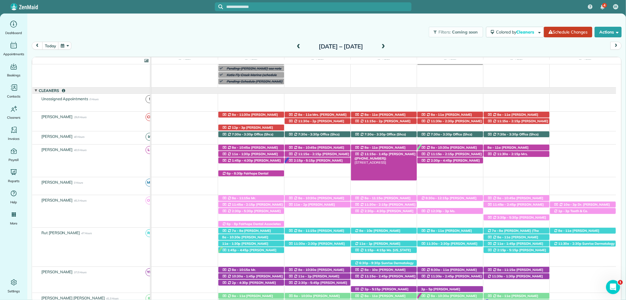
click at [391, 153] on span "[PERSON_NAME] ([PHONE_NUMBER])" at bounding box center [384, 156] width 61 height 8
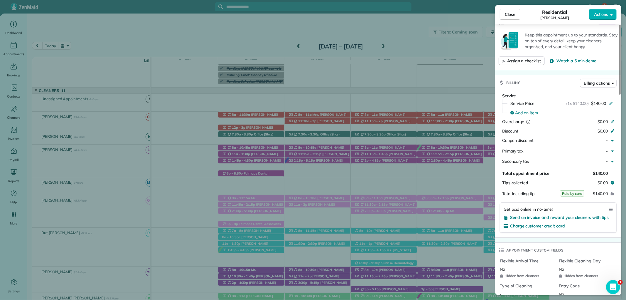
scroll to position [261, 0]
click at [500, 14] on button "Close" at bounding box center [510, 14] width 21 height 11
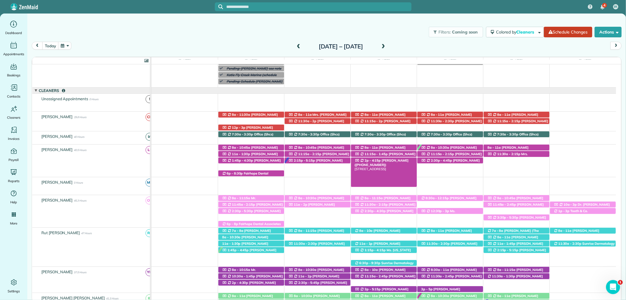
click at [395, 160] on span "[PERSON_NAME] ([PHONE_NUMBER])" at bounding box center [381, 162] width 54 height 8
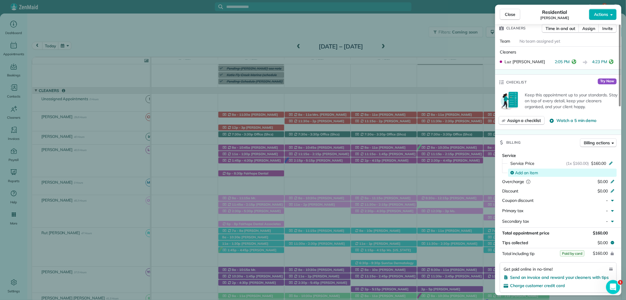
scroll to position [326, 0]
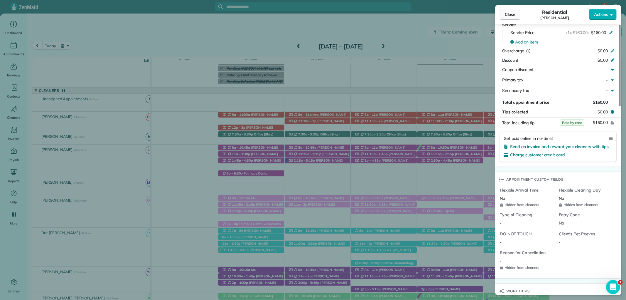
click at [510, 13] on span "Close" at bounding box center [510, 14] width 11 height 6
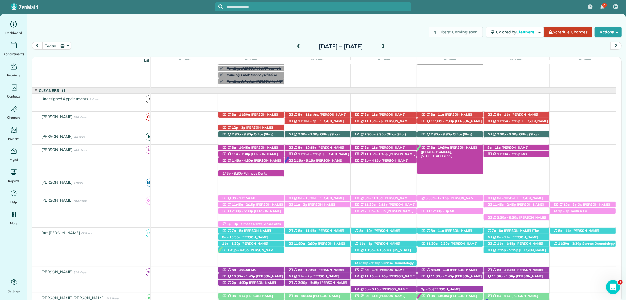
click at [460, 148] on span "[PERSON_NAME] ([PHONE_NUMBER])" at bounding box center [449, 149] width 56 height 8
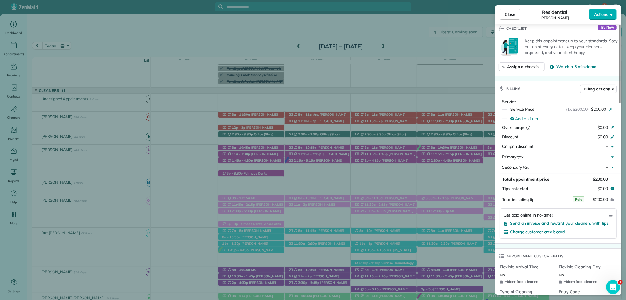
scroll to position [293, 0]
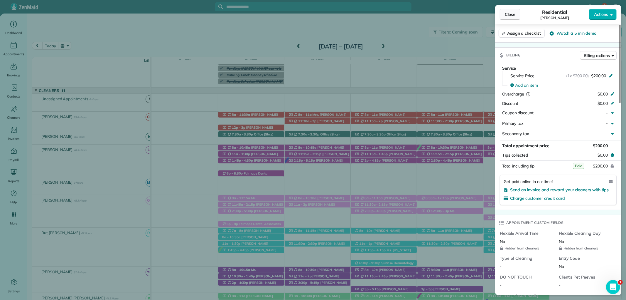
click at [509, 14] on span "Close" at bounding box center [510, 14] width 11 height 6
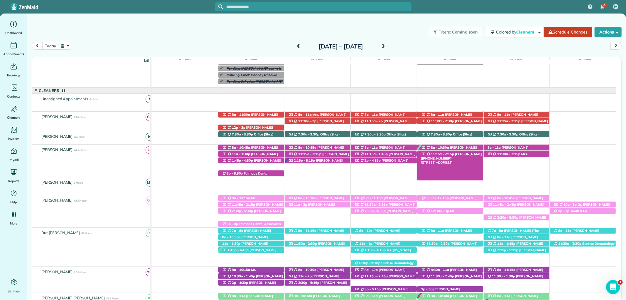
click at [451, 154] on span "[PERSON_NAME] ([PHONE_NUMBER])" at bounding box center [451, 156] width 61 height 8
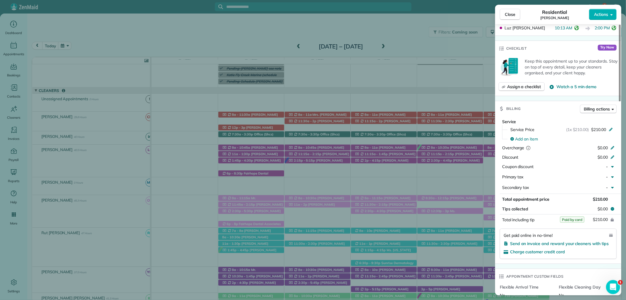
scroll to position [235, 0]
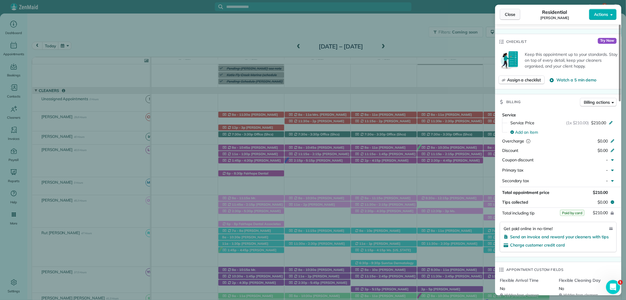
click at [513, 12] on span "Close" at bounding box center [510, 14] width 11 height 6
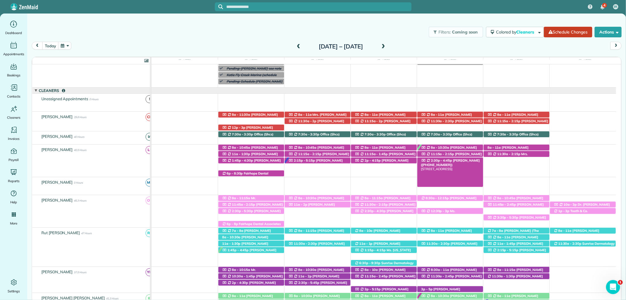
click at [467, 161] on span "[PERSON_NAME] ([PHONE_NUMBER])" at bounding box center [450, 162] width 59 height 8
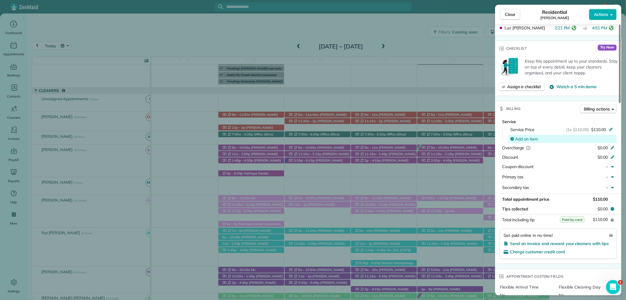
scroll to position [293, 0]
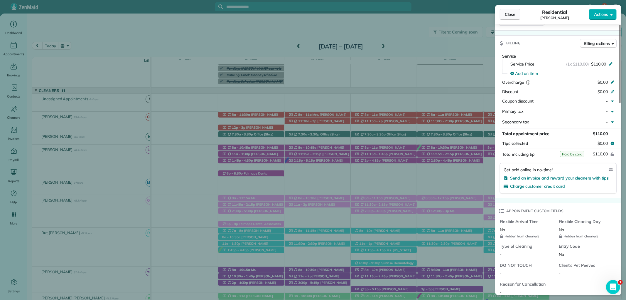
click at [508, 16] on span "Close" at bounding box center [510, 14] width 11 height 6
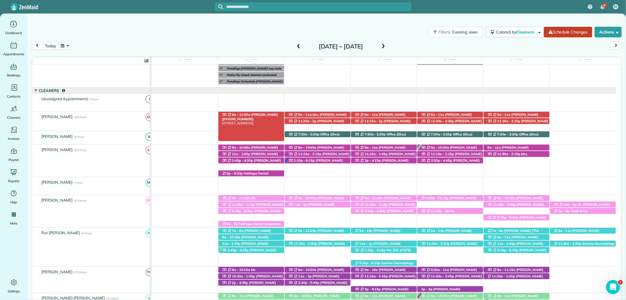
click at [268, 116] on span "[PERSON_NAME] ([PHONE_NUMBER])" at bounding box center [250, 116] width 56 height 8
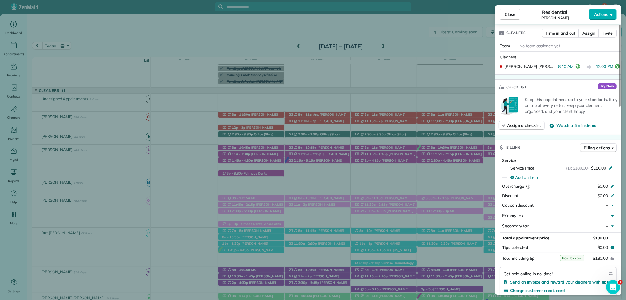
scroll to position [228, 0]
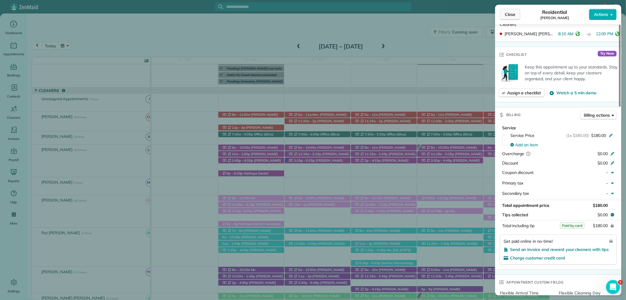
click at [508, 16] on span "Close" at bounding box center [510, 14] width 11 height 6
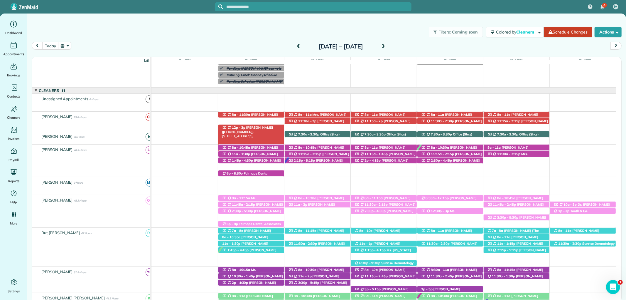
click at [275, 127] on div "12p - 3p Allison Hunter (+16069235142) 102 Ashton Court - Fairhope, AL, 36532" at bounding box center [251, 127] width 66 height 6
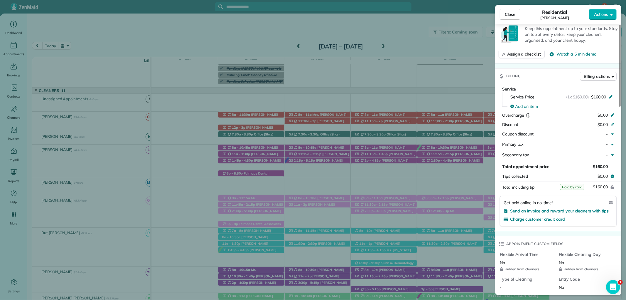
scroll to position [326, 0]
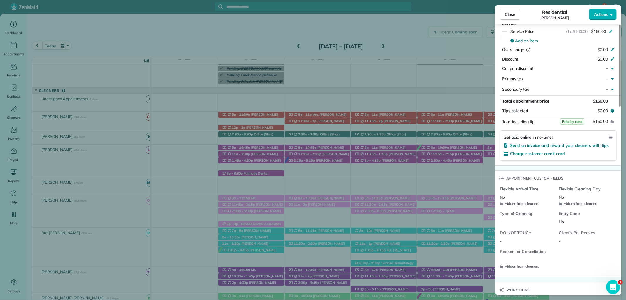
click at [422, 65] on div "Close Residential Allison Hunter Actions This appointment is linked to Payroll …" at bounding box center [313, 150] width 626 height 300
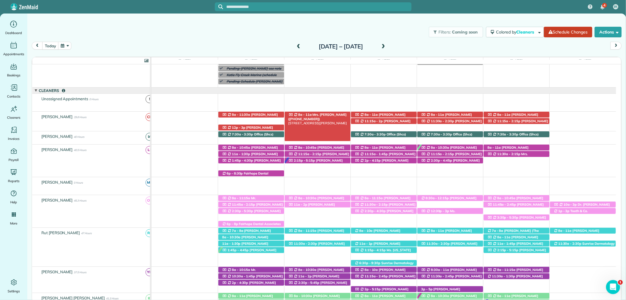
click at [320, 115] on span "Mrs. [PERSON_NAME] ([PHONE_NUMBER])" at bounding box center [317, 116] width 58 height 8
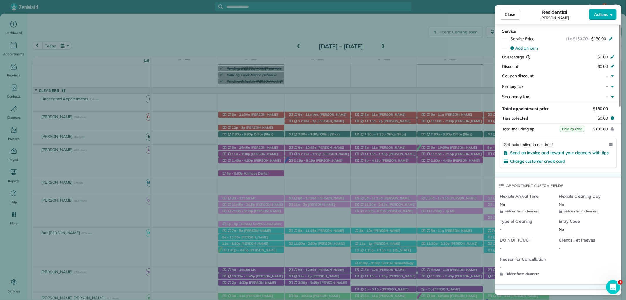
scroll to position [326, 0]
click at [508, 14] on span "Close" at bounding box center [510, 14] width 11 height 6
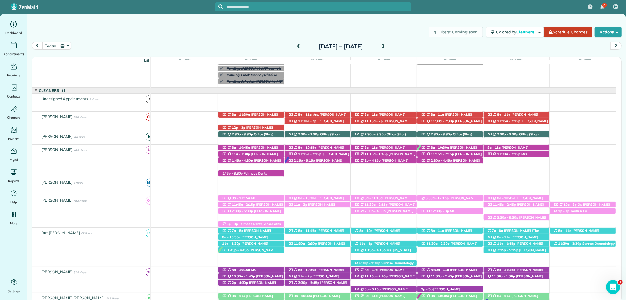
click at [316, 119] on div "11:30a - 2p Mrs. Jean Miller (+19173048580) 18170 Scenic Highway 98 # 16 - Poin…" at bounding box center [318, 121] width 66 height 6
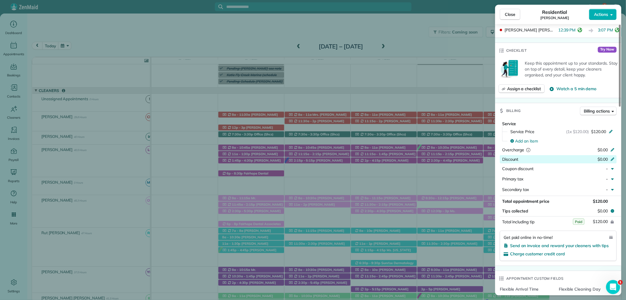
scroll to position [228, 0]
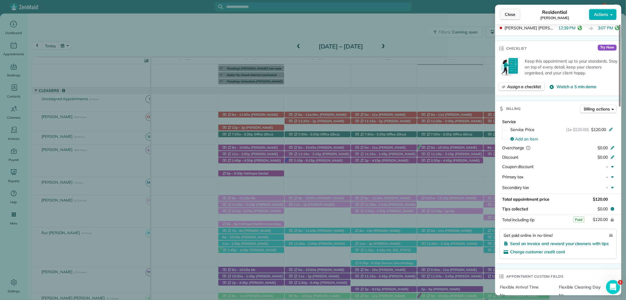
click at [509, 12] on span "Close" at bounding box center [510, 14] width 11 height 6
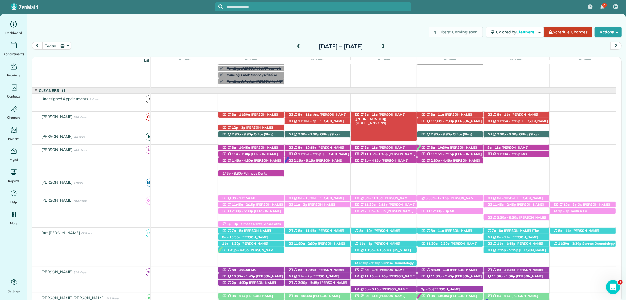
click at [397, 116] on span "[PERSON_NAME] ([PHONE_NUMBER])" at bounding box center [379, 116] width 51 height 8
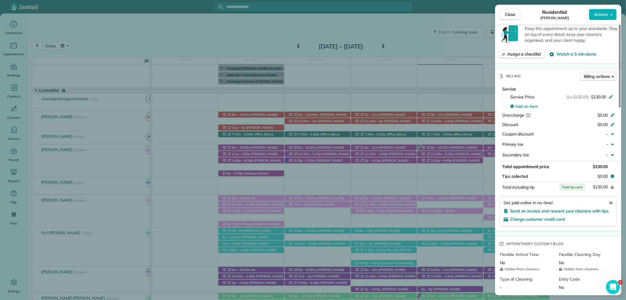
scroll to position [326, 0]
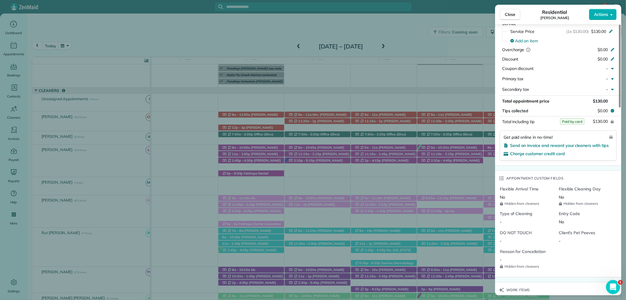
drag, startPoint x: 508, startPoint y: 16, endPoint x: 424, endPoint y: 72, distance: 101.7
click at [508, 16] on span "Close" at bounding box center [510, 14] width 11 height 6
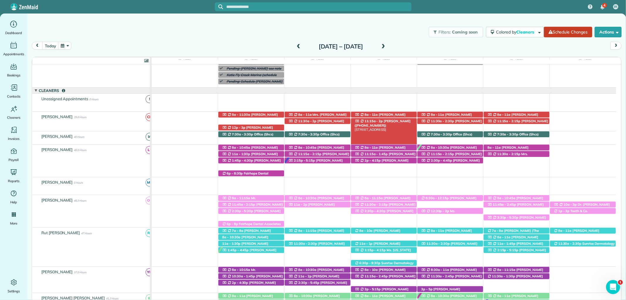
click at [392, 124] on div "11:15a - 2p Joyce Alston (+13092366650) 200 Meadow Run Loop - Foley, AL, 36535" at bounding box center [384, 121] width 66 height 6
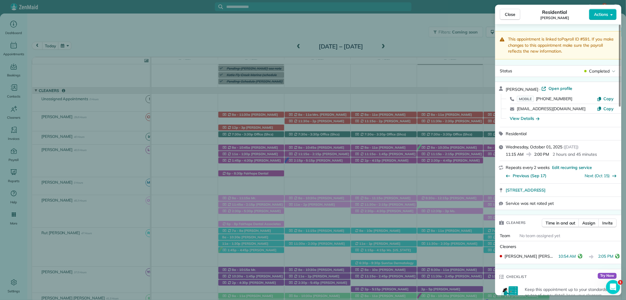
scroll to position [177, 0]
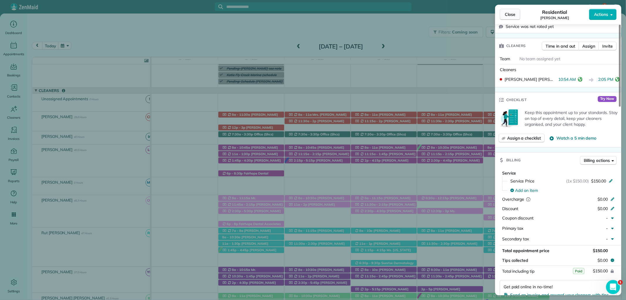
click at [514, 16] on span "Close" at bounding box center [510, 14] width 11 height 6
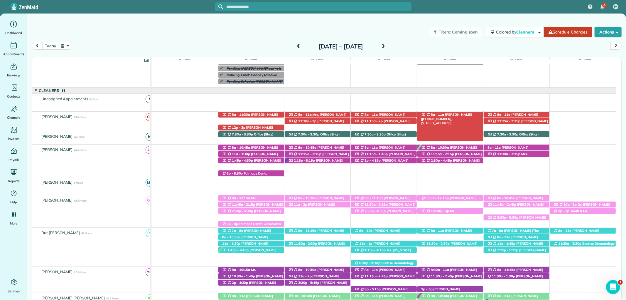
click at [459, 115] on span "[PERSON_NAME] ([PHONE_NUMBER])" at bounding box center [446, 116] width 51 height 8
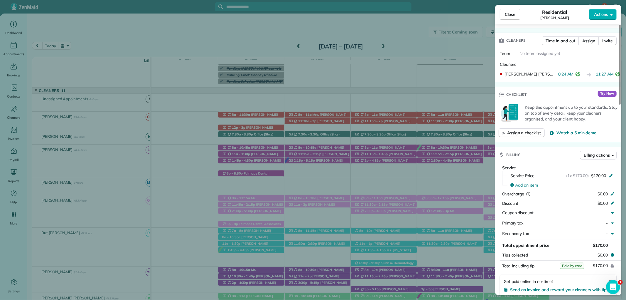
scroll to position [195, 0]
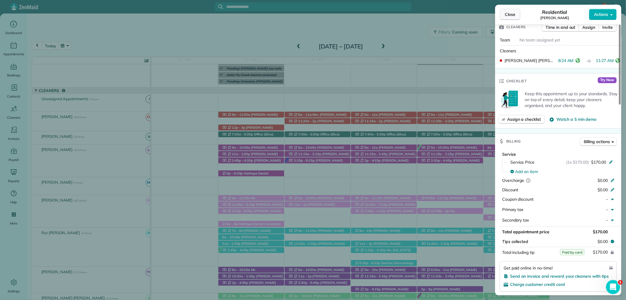
click at [503, 16] on button "Close" at bounding box center [510, 14] width 21 height 11
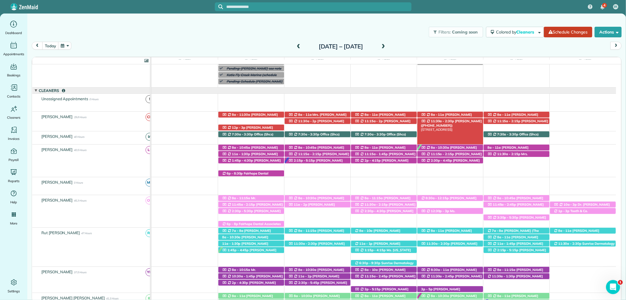
click at [473, 122] on span "[PERSON_NAME] ([PHONE_NUMBER])" at bounding box center [451, 123] width 61 height 8
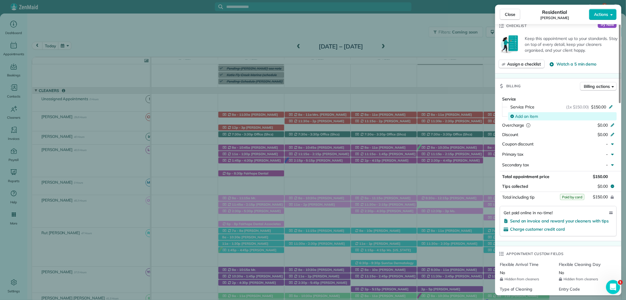
scroll to position [261, 0]
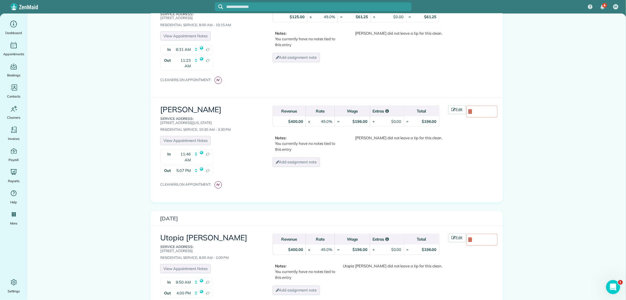
scroll to position [599, 0]
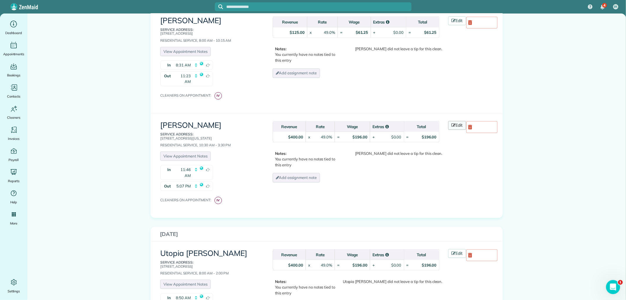
click at [456, 121] on link "Edit" at bounding box center [457, 125] width 18 height 9
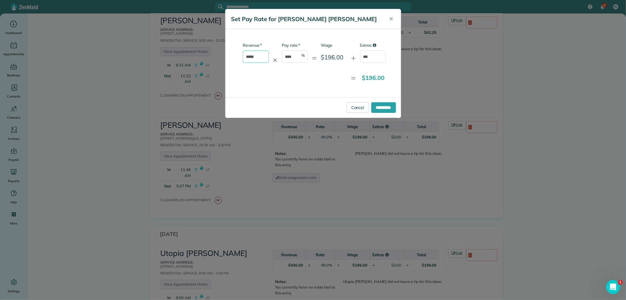
drag, startPoint x: 260, startPoint y: 56, endPoint x: 224, endPoint y: 57, distance: 35.8
click at [224, 57] on div "**********" at bounding box center [313, 150] width 626 height 300
type input "*"
click at [380, 107] on input "**********" at bounding box center [383, 107] width 25 height 11
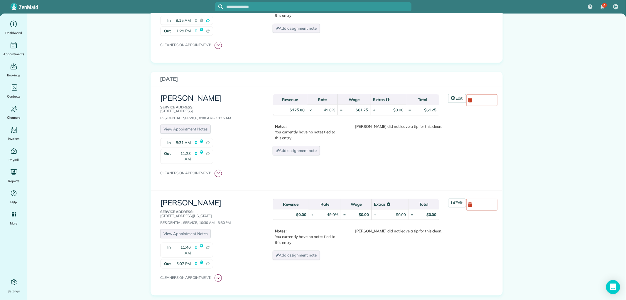
scroll to position [619, 0]
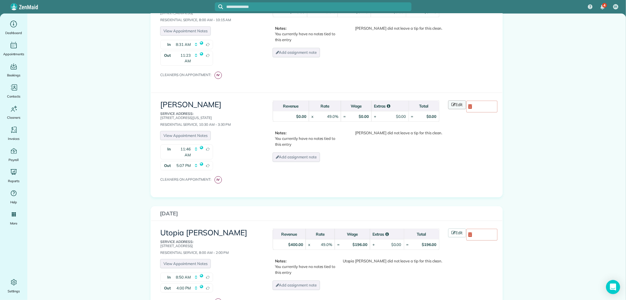
click at [452, 102] on icon at bounding box center [454, 104] width 4 height 4
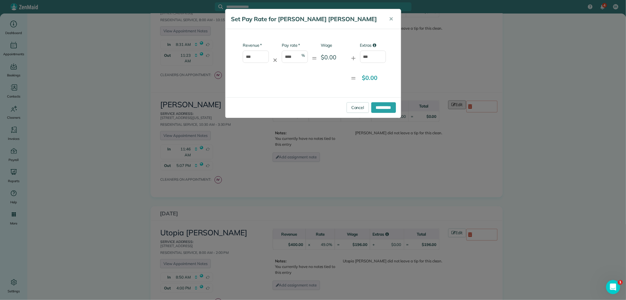
scroll to position [0, 0]
click at [373, 56] on input "***" at bounding box center [373, 56] width 26 height 12
drag, startPoint x: 375, startPoint y: 58, endPoint x: 354, endPoint y: 57, distance: 20.8
click at [354, 57] on div "* Revenue *** ✕ * Pay rate **** % = Wage $0.00 + Extras ***" at bounding box center [308, 55] width 156 height 26
type input "***"
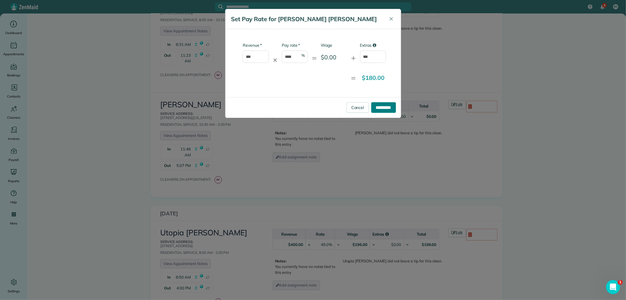
click at [377, 107] on input "**********" at bounding box center [383, 107] width 25 height 11
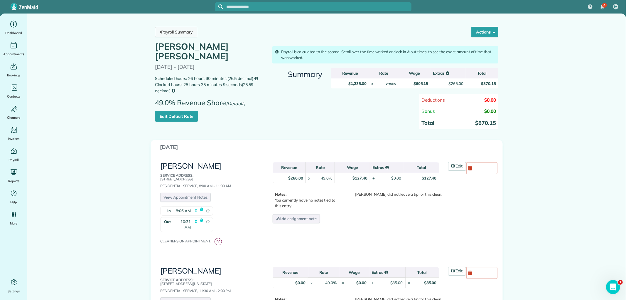
click at [175, 35] on link "Payroll Summary" at bounding box center [176, 32] width 42 height 11
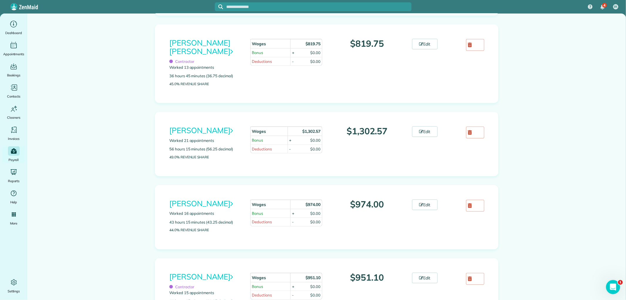
scroll to position [391, 0]
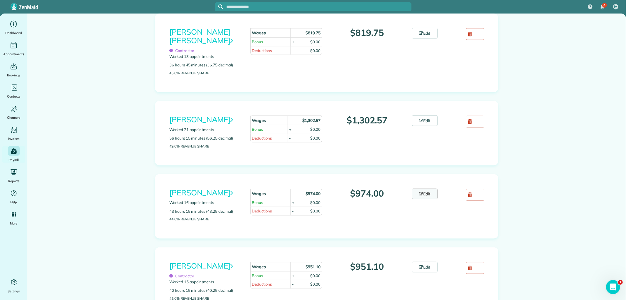
click at [420, 196] on icon at bounding box center [421, 194] width 4 height 4
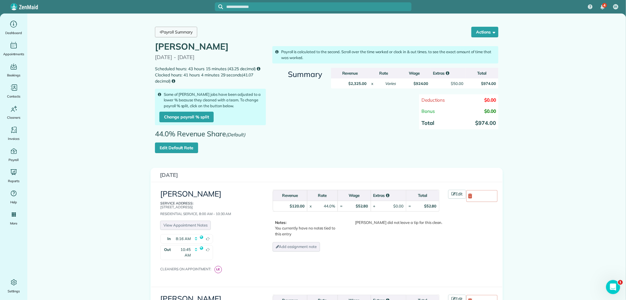
click at [160, 30] on link "Payroll Summary" at bounding box center [176, 32] width 42 height 11
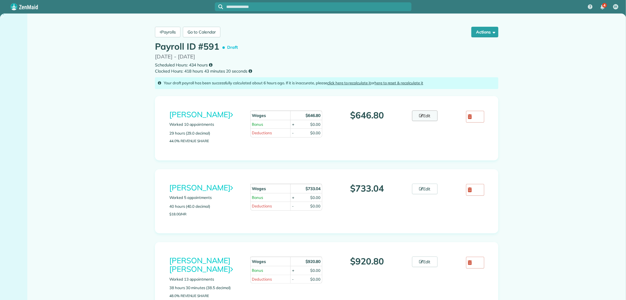
click at [420, 114] on icon at bounding box center [421, 116] width 4 height 4
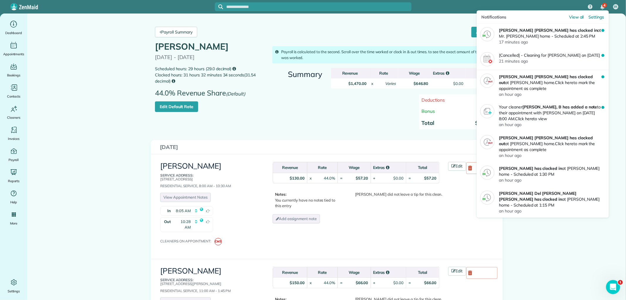
click at [605, 8] on div "4" at bounding box center [602, 7] width 12 height 13
click at [603, 5] on div "4" at bounding box center [604, 5] width 5 height 5
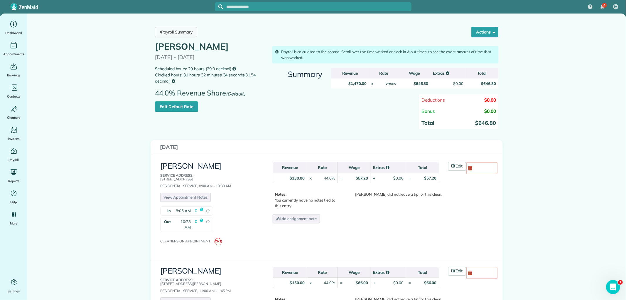
click at [177, 28] on link "Payroll Summary" at bounding box center [176, 32] width 42 height 11
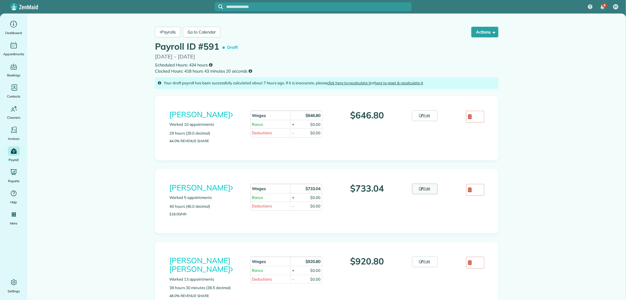
click at [419, 189] on icon at bounding box center [421, 189] width 4 height 4
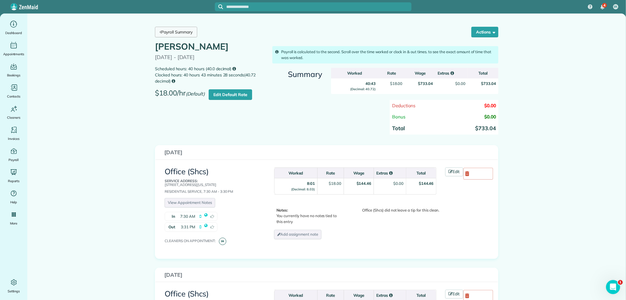
click at [184, 33] on link "Payroll Summary" at bounding box center [176, 32] width 42 height 11
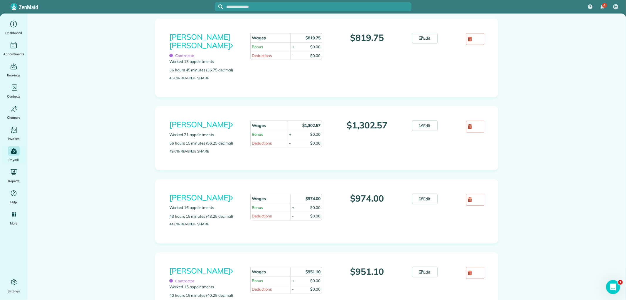
scroll to position [391, 0]
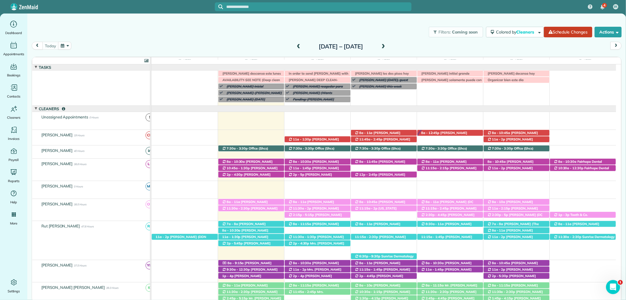
scroll to position [17, 0]
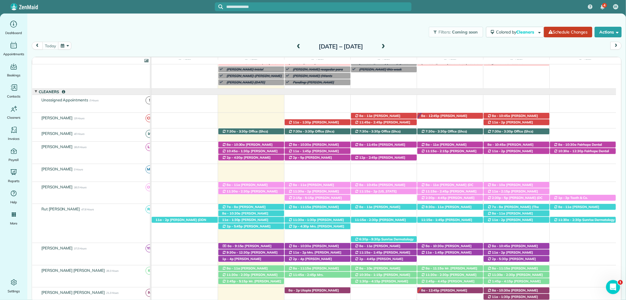
click at [295, 45] on span at bounding box center [298, 46] width 6 height 5
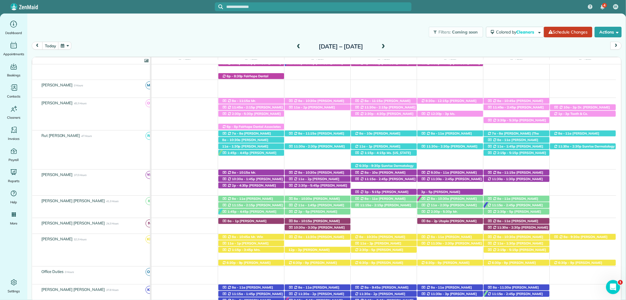
scroll to position [174, 0]
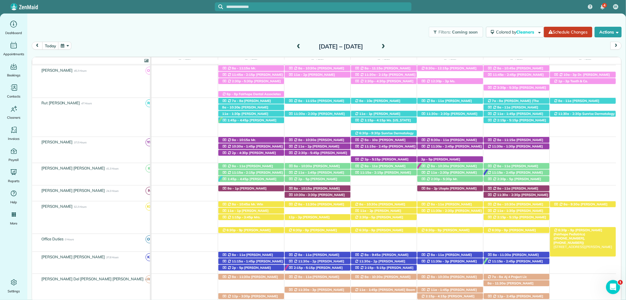
click at [593, 229] on span "[PERSON_NAME] (Fairhope Pediatrics) ([PHONE_NUMBER], [PHONE_NUMBER])" at bounding box center [577, 236] width 49 height 17
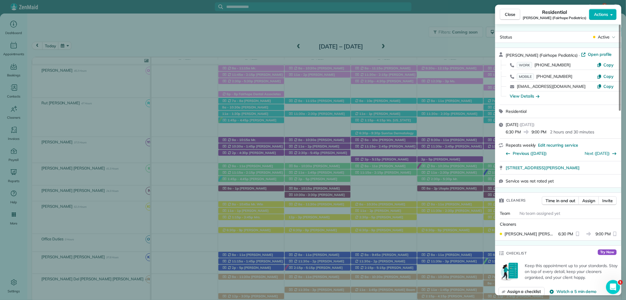
click at [509, 14] on span "Close" at bounding box center [510, 14] width 11 height 6
click at [509, 14] on div at bounding box center [313, 150] width 626 height 300
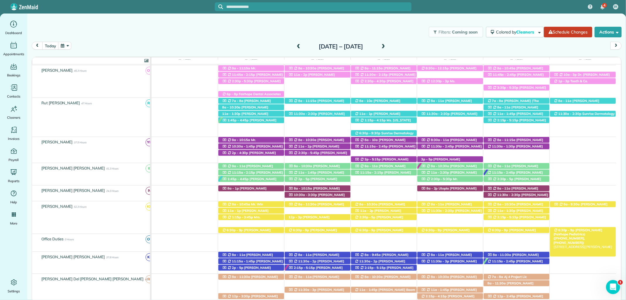
click at [600, 229] on span "[PERSON_NAME] (Fairhope Pediatrics) ([PHONE_NUMBER], [PHONE_NUMBER])" at bounding box center [577, 236] width 49 height 17
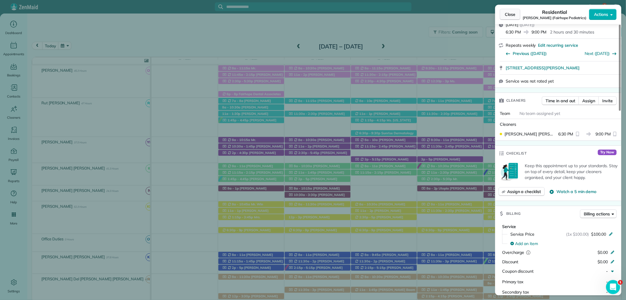
scroll to position [30, 0]
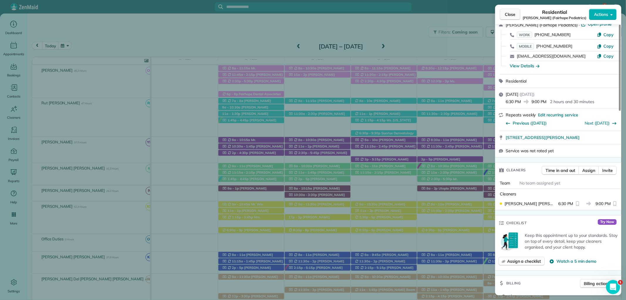
click at [511, 16] on span "Close" at bounding box center [510, 14] width 11 height 6
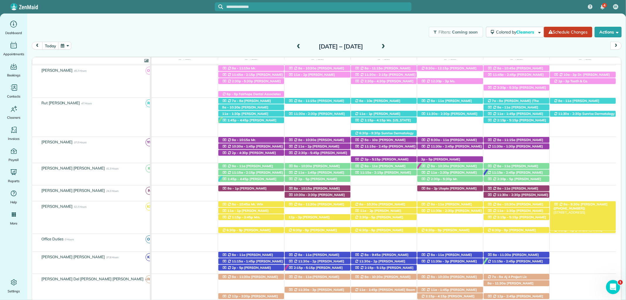
click at [590, 204] on span "[PERSON_NAME] ([PHONE_NUMBER])" at bounding box center [580, 206] width 54 height 8
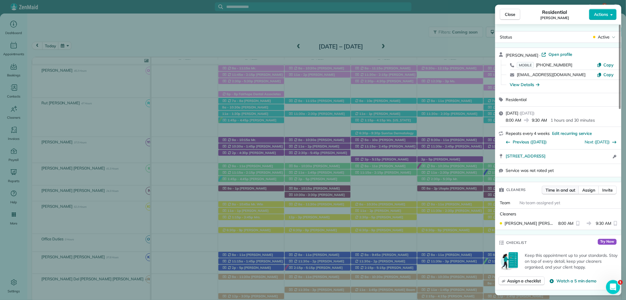
click at [562, 188] on span "Time in and out" at bounding box center [560, 190] width 30 height 6
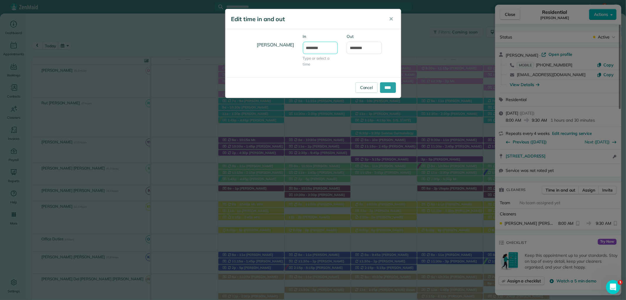
click at [320, 48] on input "*******" at bounding box center [320, 48] width 35 height 12
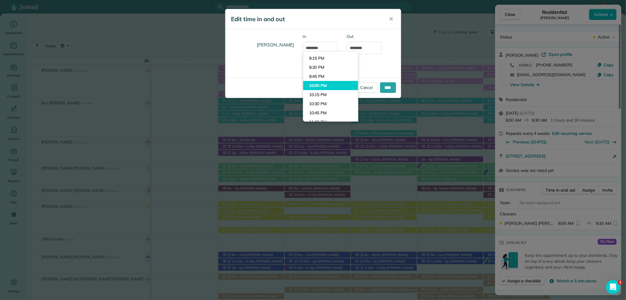
type input "********"
click at [320, 83] on body "4 IA Dashboard Appointments Bookings Contacts Cleaners Invoices Payroll Reports…" at bounding box center [313, 150] width 626 height 300
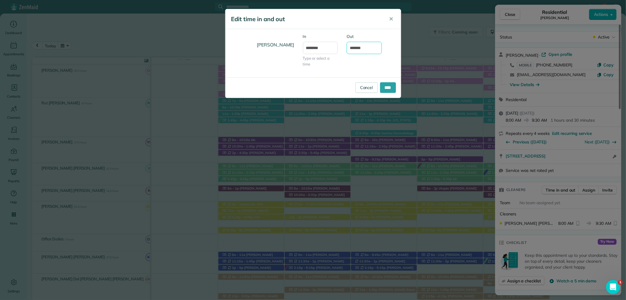
click at [359, 43] on input "*******" at bounding box center [363, 48] width 35 height 12
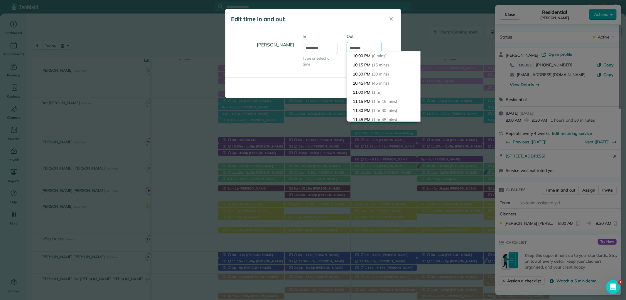
scroll to position [409, 0]
click at [373, 117] on span "(13 hrs)" at bounding box center [379, 119] width 15 height 5
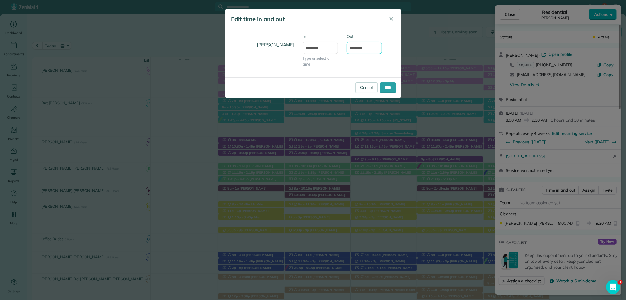
click at [363, 53] on input "********" at bounding box center [363, 48] width 35 height 12
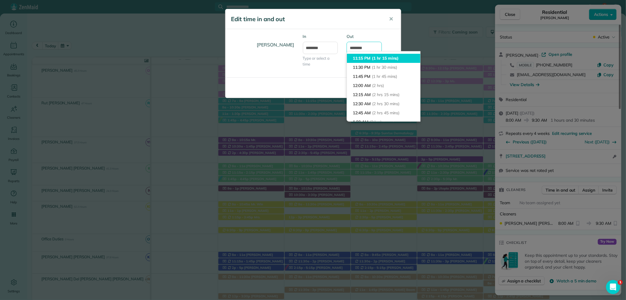
scroll to position [0, 0]
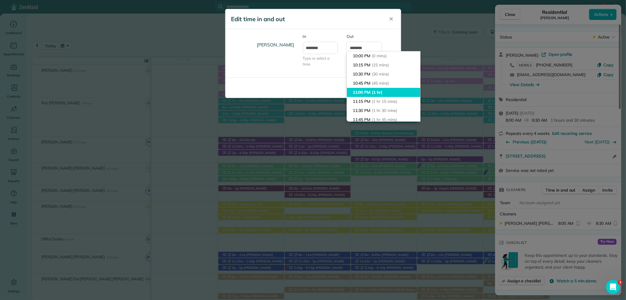
type input "********"
click at [382, 91] on span "(1 hr)" at bounding box center [377, 91] width 11 height 5
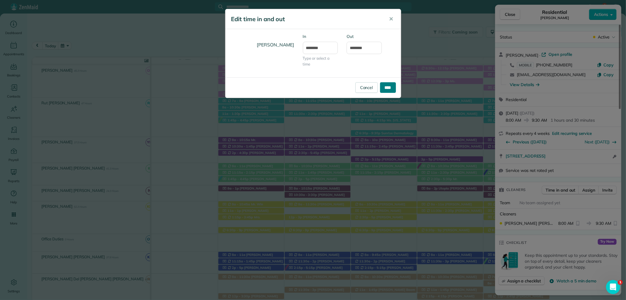
click at [385, 84] on input "****" at bounding box center [388, 87] width 16 height 11
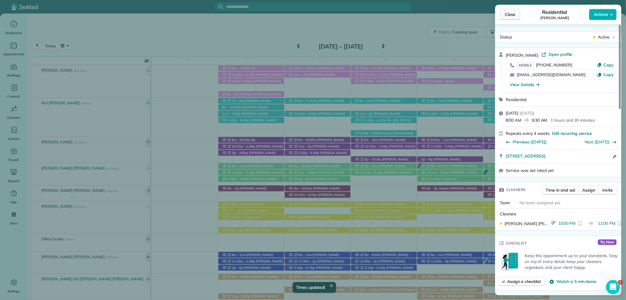
click at [509, 13] on span "Close" at bounding box center [510, 14] width 11 height 6
